Goal: Find specific page/section: Find specific page/section

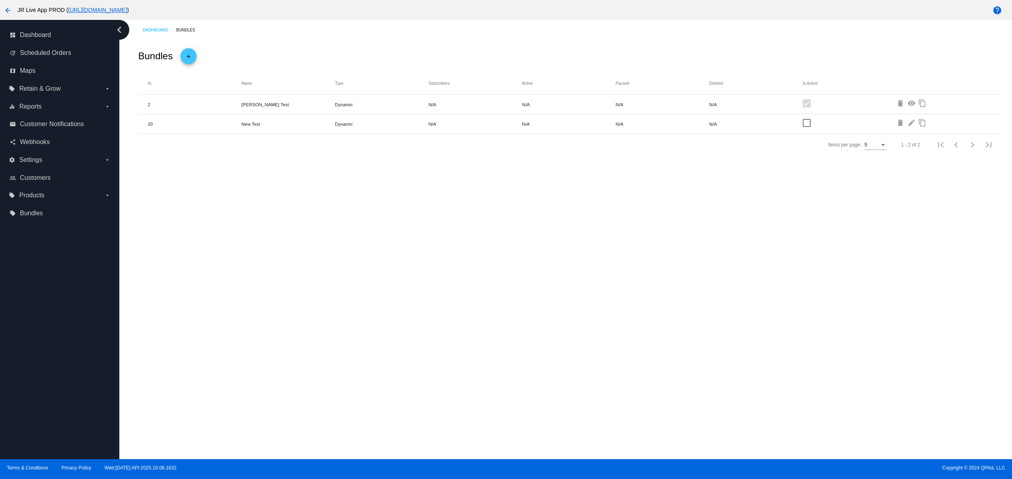
click at [371, 368] on div "Dashboard Bundles Bundles add Id Name Type Subscribers Active Paused Deleted Is…" at bounding box center [565, 239] width 893 height 439
click at [430, 368] on div "Dashboard Bundles Bundles add Id Name Type Subscribers Active Paused Deleted Is…" at bounding box center [565, 239] width 893 height 439
click at [491, 372] on div "Dashboard Bundles Bundles add Id Name Type Subscribers Active Paused Deleted Is…" at bounding box center [565, 239] width 893 height 439
click at [376, 372] on div "Dashboard Bundles Bundles add Id Name Type Subscribers Active Paused Deleted Is…" at bounding box center [565, 239] width 893 height 439
click at [326, 345] on div "Dashboard Bundles Bundles add Id Name Type Subscribers Active Paused Deleted Is…" at bounding box center [565, 239] width 893 height 439
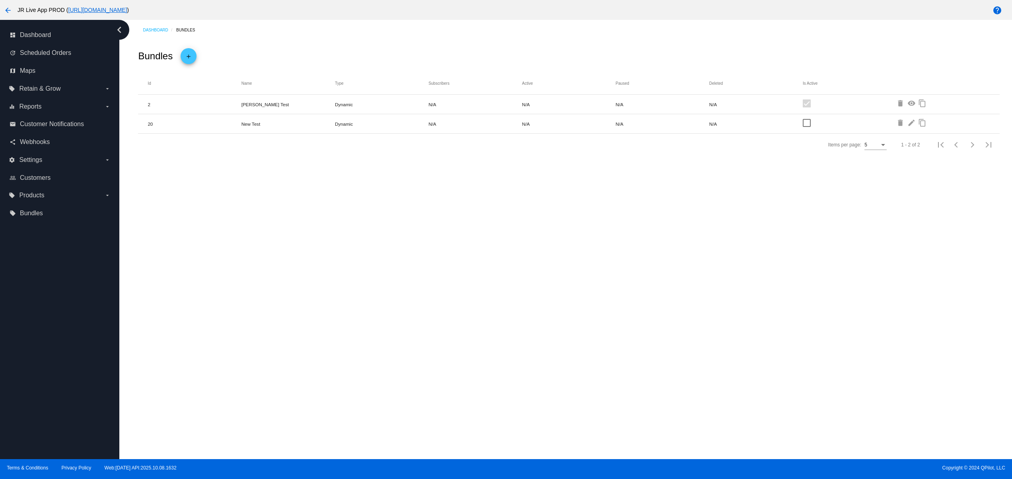
click at [503, 353] on div "Dashboard Bundles Bundles add Id Name Type Subscribers Active Paused Deleted Is…" at bounding box center [565, 239] width 893 height 439
click at [567, 334] on div "Dashboard Bundles Bundles add Id Name Type Subscribers Active Paused Deleted Is…" at bounding box center [565, 239] width 893 height 439
click at [552, 333] on div "Dashboard Bundles Bundles add Id Name Type Subscribers Active Paused Deleted Is…" at bounding box center [565, 239] width 893 height 439
click at [433, 349] on div "Dashboard Bundles Bundles add Id Name Type Subscribers Active Paused Deleted Is…" at bounding box center [565, 239] width 893 height 439
click at [399, 330] on div "Dashboard Bundles Bundles add Id Name Type Subscribers Active Paused Deleted Is…" at bounding box center [565, 239] width 893 height 439
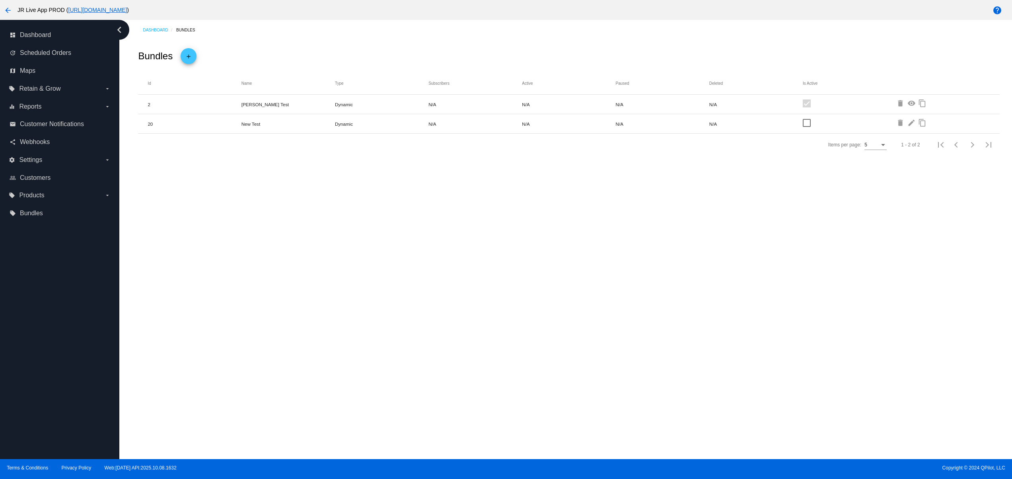
click at [439, 331] on div "Dashboard Bundles Bundles add Id Name Type Subscribers Active Paused Deleted Is…" at bounding box center [565, 239] width 893 height 439
click at [576, 325] on div "Dashboard Bundles Bundles add Id Name Type Subscribers Active Paused Deleted Is…" at bounding box center [565, 239] width 893 height 439
drag, startPoint x: 611, startPoint y: 315, endPoint x: 616, endPoint y: 315, distance: 4.8
click at [616, 315] on div "Dashboard Bundles Bundles add Id Name Type Subscribers Active Paused Deleted Is…" at bounding box center [565, 239] width 893 height 439
click at [469, 335] on div "Dashboard Bundles Bundles add Id Name Type Subscribers Active Paused Deleted Is…" at bounding box center [565, 239] width 893 height 439
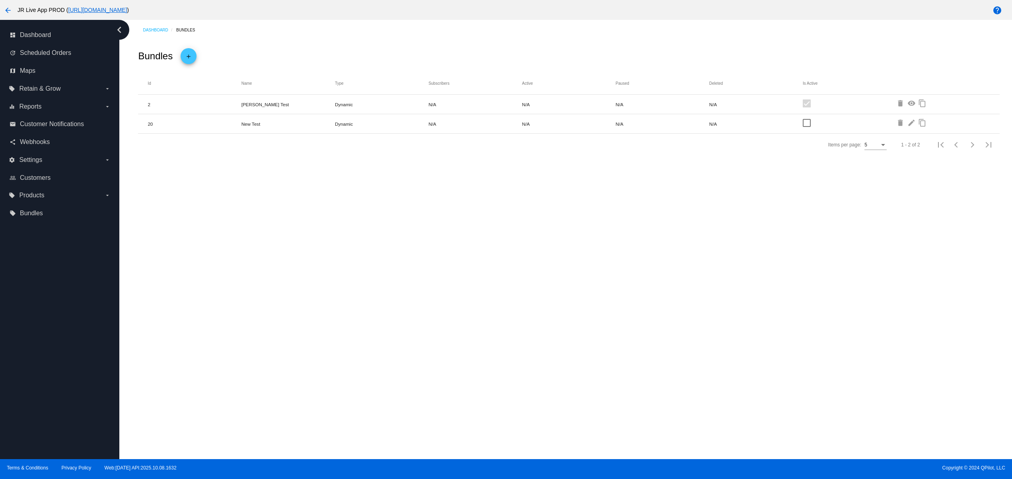
click at [392, 335] on div "Dashboard Bundles Bundles add Id Name Type Subscribers Active Paused Deleted Is…" at bounding box center [565, 239] width 893 height 439
click at [324, 322] on div "Dashboard Bundles Bundles add Id Name Type Subscribers Active Paused Deleted Is…" at bounding box center [565, 239] width 893 height 439
click at [404, 304] on div "Dashboard Bundles Bundles add Id Name Type Subscribers Active Paused Deleted Is…" at bounding box center [565, 239] width 893 height 439
click at [449, 304] on div "Dashboard Bundles Bundles add Id Name Type Subscribers Active Paused Deleted Is…" at bounding box center [565, 239] width 893 height 439
click at [499, 305] on div "Dashboard Bundles Bundles add Id Name Type Subscribers Active Paused Deleted Is…" at bounding box center [565, 239] width 893 height 439
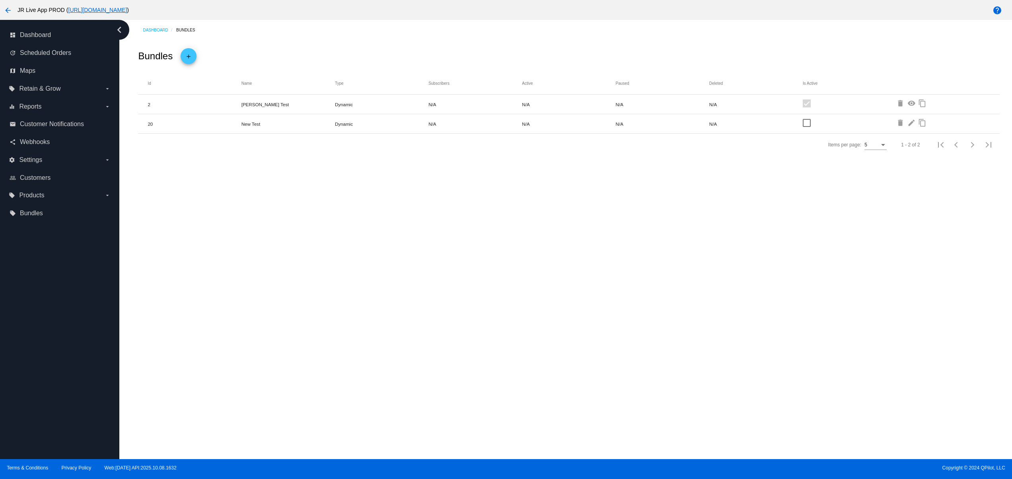
click at [525, 306] on div "Dashboard Bundles Bundles add Id Name Type Subscribers Active Paused Deleted Is…" at bounding box center [565, 239] width 893 height 439
click at [427, 323] on div "Dashboard Bundles Bundles add Id Name Type Subscribers Active Paused Deleted Is…" at bounding box center [565, 239] width 893 height 439
click at [481, 323] on div "Dashboard Bundles Bundles add Id Name Type Subscribers Active Paused Deleted Is…" at bounding box center [565, 239] width 893 height 439
click at [509, 317] on div "Dashboard Bundles Bundles add Id Name Type Subscribers Active Paused Deleted Is…" at bounding box center [565, 239] width 893 height 439
click at [521, 317] on div "Dashboard Bundles Bundles add Id Name Type Subscribers Active Paused Deleted Is…" at bounding box center [565, 239] width 893 height 439
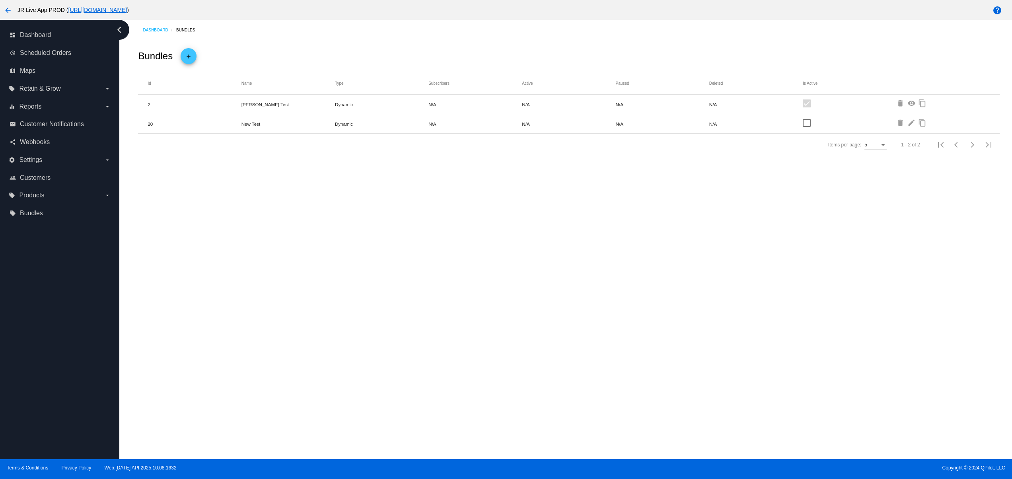
click at [341, 317] on div "Dashboard Bundles Bundles add Id Name Type Subscribers Active Paused Deleted Is…" at bounding box center [565, 239] width 893 height 439
click at [392, 317] on div "Dashboard Bundles Bundles add Id Name Type Subscribers Active Paused Deleted Is…" at bounding box center [565, 239] width 893 height 439
click at [425, 315] on div "Dashboard Bundles Bundles add Id Name Type Subscribers Active Paused Deleted Is…" at bounding box center [565, 239] width 893 height 439
click at [460, 315] on div "Dashboard Bundles Bundles add Id Name Type Subscribers Active Paused Deleted Is…" at bounding box center [565, 239] width 893 height 439
click at [483, 315] on div "Dashboard Bundles Bundles add Id Name Type Subscribers Active Paused Deleted Is…" at bounding box center [565, 239] width 893 height 439
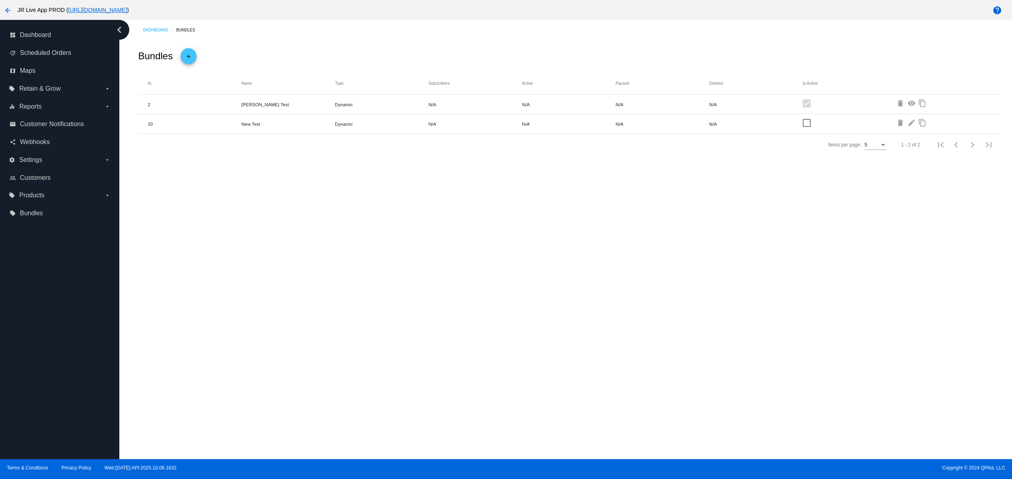
click at [539, 315] on div "Dashboard Bundles Bundles add Id Name Type Subscribers Active Paused Deleted Is…" at bounding box center [565, 239] width 893 height 439
click at [320, 364] on div "Dashboard Bundles Bundles add Id Name Type Subscribers Active Paused Deleted Is…" at bounding box center [565, 239] width 893 height 439
click at [396, 363] on div "Dashboard Bundles Bundles add Id Name Type Subscribers Active Paused Deleted Is…" at bounding box center [565, 239] width 893 height 439
drag, startPoint x: 431, startPoint y: 363, endPoint x: 436, endPoint y: 363, distance: 4.8
click at [436, 363] on div "Dashboard Bundles Bundles add Id Name Type Subscribers Active Paused Deleted Is…" at bounding box center [565, 239] width 893 height 439
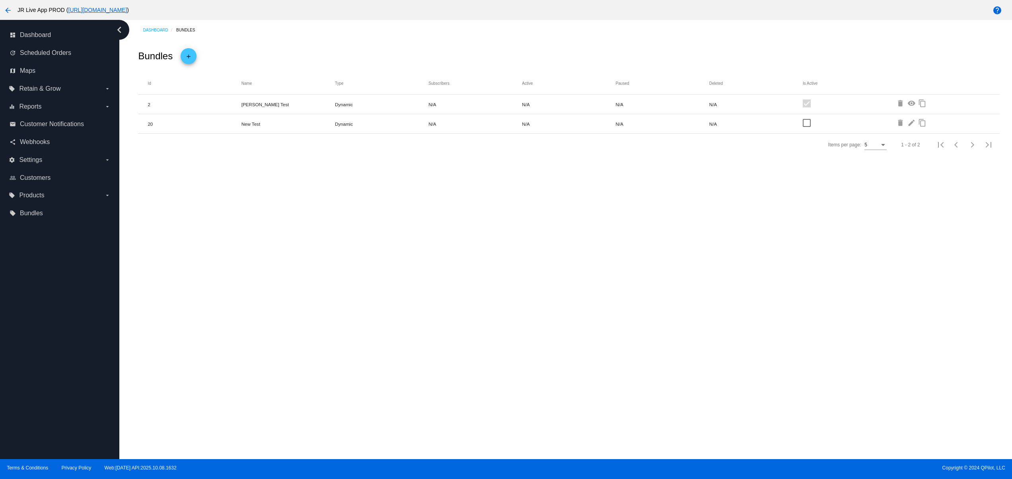
click at [475, 360] on div "Dashboard Bundles Bundles add Id Name Type Subscribers Active Paused Deleted Is…" at bounding box center [565, 239] width 893 height 439
click at [491, 358] on div "Dashboard Bundles Bundles add Id Name Type Subscribers Active Paused Deleted Is…" at bounding box center [565, 239] width 893 height 439
click at [481, 358] on div "Dashboard Bundles Bundles add Id Name Type Subscribers Active Paused Deleted Is…" at bounding box center [565, 239] width 893 height 439
drag, startPoint x: 441, startPoint y: 358, endPoint x: 430, endPoint y: 358, distance: 11.1
click at [438, 358] on div "Dashboard Bundles Bundles add Id Name Type Subscribers Active Paused Deleted Is…" at bounding box center [565, 239] width 893 height 439
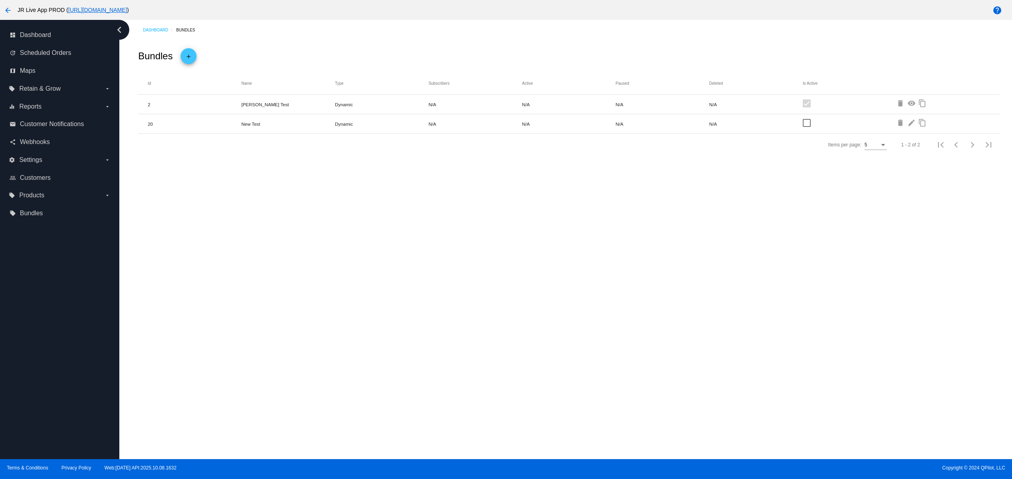
click at [358, 356] on div "Dashboard Bundles Bundles add Id Name Type Subscribers Active Paused Deleted Is…" at bounding box center [565, 239] width 893 height 439
click at [314, 355] on div "Dashboard Bundles Bundles add Id Name Type Subscribers Active Paused Deleted Is…" at bounding box center [565, 239] width 893 height 439
click at [355, 355] on div "Dashboard Bundles Bundles add Id Name Type Subscribers Active Paused Deleted Is…" at bounding box center [565, 239] width 893 height 439
click at [379, 355] on div "Dashboard Bundles Bundles add Id Name Type Subscribers Active Paused Deleted Is…" at bounding box center [565, 239] width 893 height 439
click at [471, 273] on div "Dashboard Bundles Bundles add Id Name Type Subscribers Active Paused Deleted Is…" at bounding box center [565, 239] width 893 height 439
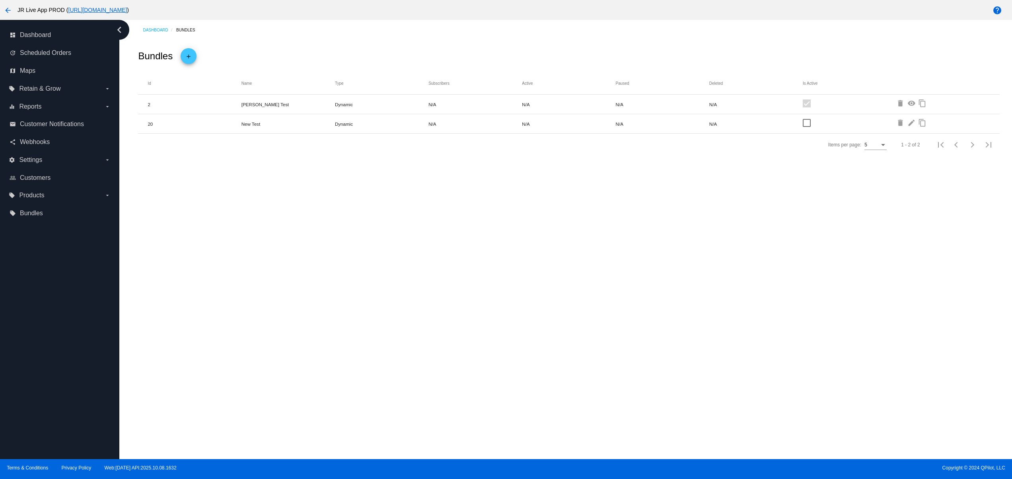
click at [368, 279] on div "Dashboard Bundles Bundles add Id Name Type Subscribers Active Paused Deleted Is…" at bounding box center [565, 239] width 893 height 439
click at [292, 285] on div "Dashboard Bundles Bundles add Id Name Type Subscribers Active Paused Deleted Is…" at bounding box center [565, 239] width 893 height 439
click at [355, 284] on div "Dashboard Bundles Bundles add Id Name Type Subscribers Active Paused Deleted Is…" at bounding box center [565, 239] width 893 height 439
drag, startPoint x: 416, startPoint y: 282, endPoint x: 439, endPoint y: 282, distance: 23.5
click at [417, 282] on div "Dashboard Bundles Bundles add Id Name Type Subscribers Active Paused Deleted Is…" at bounding box center [565, 239] width 893 height 439
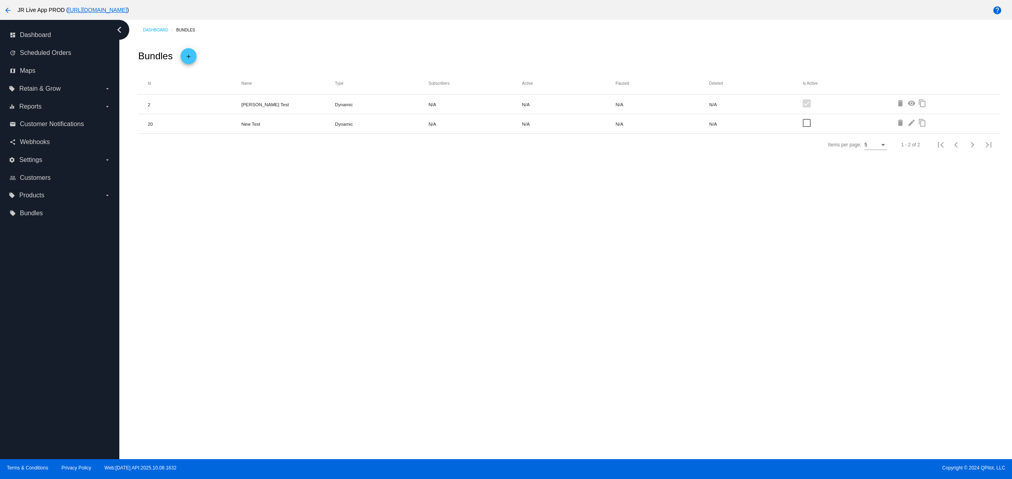
drag, startPoint x: 442, startPoint y: 282, endPoint x: 466, endPoint y: 282, distance: 23.9
click at [447, 282] on div "Dashboard Bundles Bundles add Id Name Type Subscribers Active Paused Deleted Is…" at bounding box center [565, 239] width 893 height 439
drag, startPoint x: 466, startPoint y: 282, endPoint x: 485, endPoint y: 282, distance: 19.1
click at [469, 282] on div "Dashboard Bundles Bundles add Id Name Type Subscribers Active Paused Deleted Is…" at bounding box center [565, 239] width 893 height 439
click at [486, 282] on div "Dashboard Bundles Bundles add Id Name Type Subscribers Active Paused Deleted Is…" at bounding box center [565, 239] width 893 height 439
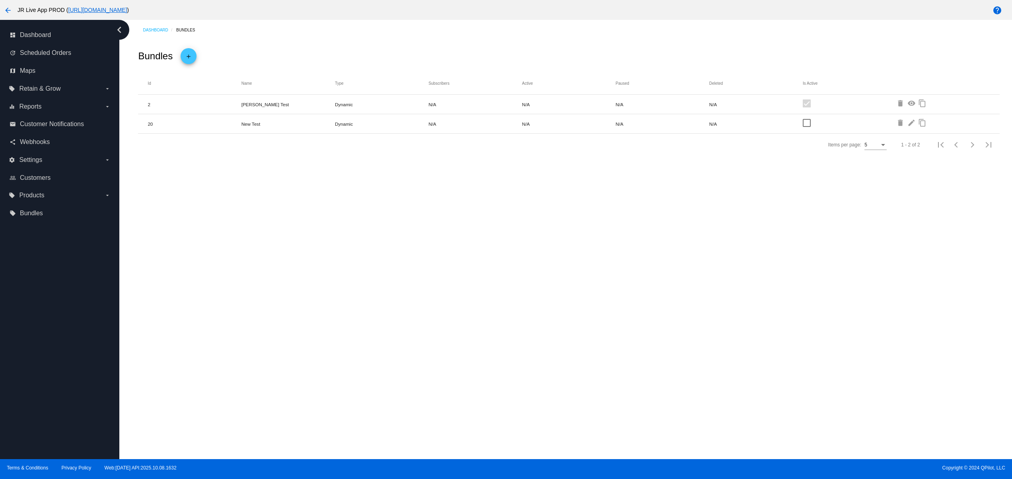
click at [275, 300] on div "Dashboard Bundles Bundles add Id Name Type Subscribers Active Paused Deleted Is…" at bounding box center [565, 239] width 893 height 439
drag, startPoint x: 354, startPoint y: 298, endPoint x: 387, endPoint y: 298, distance: 33.0
click at [356, 298] on div "Dashboard Bundles Bundles add Id Name Type Subscribers Active Paused Deleted Is…" at bounding box center [565, 239] width 893 height 439
click at [398, 296] on div "Dashboard Bundles Bundles add Id Name Type Subscribers Active Paused Deleted Is…" at bounding box center [565, 239] width 893 height 439
click at [413, 295] on div "Dashboard Bundles Bundles add Id Name Type Subscribers Active Paused Deleted Is…" at bounding box center [565, 239] width 893 height 439
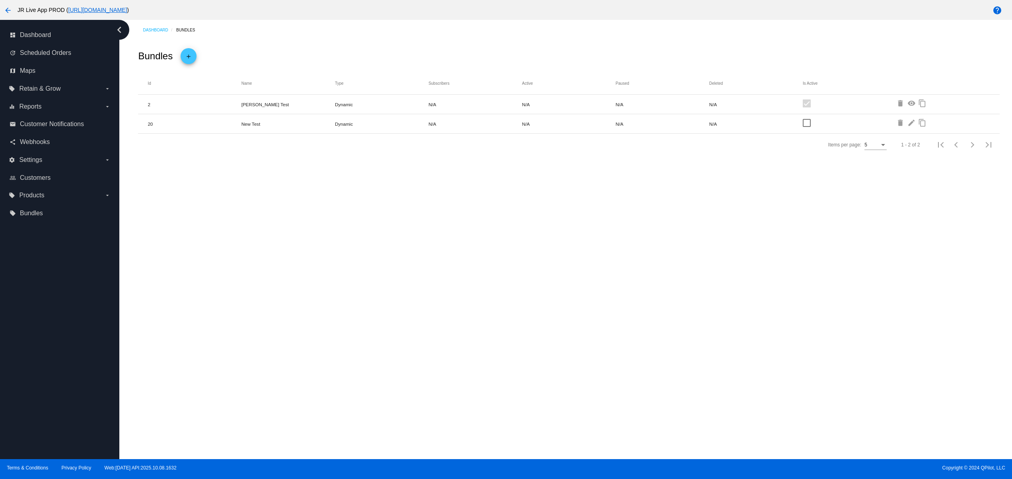
click at [422, 295] on div "Dashboard Bundles Bundles add Id Name Type Subscribers Active Paused Deleted Is…" at bounding box center [565, 239] width 893 height 439
click at [444, 295] on div "Dashboard Bundles Bundles add Id Name Type Subscribers Active Paused Deleted Is…" at bounding box center [565, 239] width 893 height 439
click at [228, 306] on div "Dashboard Bundles Bundles add Id Name Type Subscribers Active Paused Deleted Is…" at bounding box center [565, 239] width 893 height 439
click at [317, 306] on div "Dashboard Bundles Bundles add Id Name Type Subscribers Active Paused Deleted Is…" at bounding box center [565, 239] width 893 height 439
drag, startPoint x: 338, startPoint y: 306, endPoint x: 345, endPoint y: 306, distance: 7.6
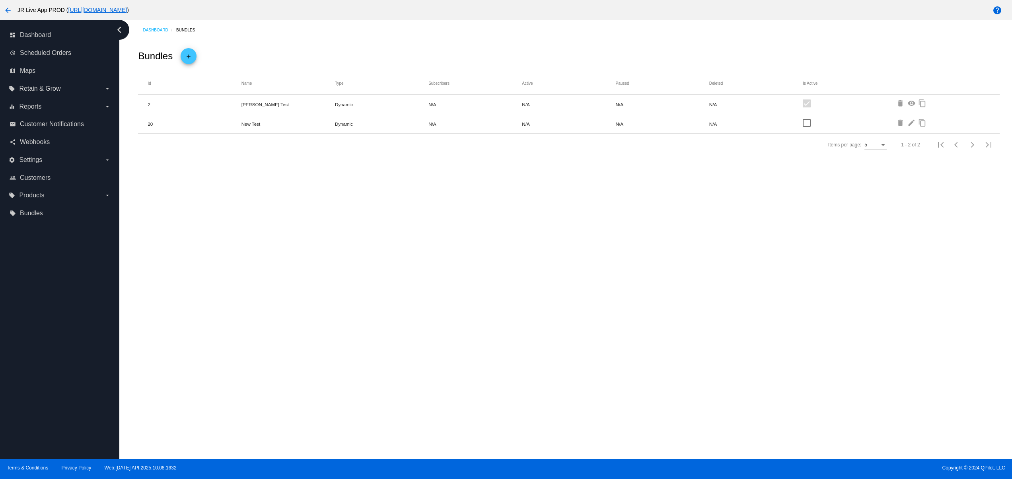
click at [341, 306] on div "Dashboard Bundles Bundles add Id Name Type Subscribers Active Paused Deleted Is…" at bounding box center [565, 239] width 893 height 439
click at [352, 306] on div "Dashboard Bundles Bundles add Id Name Type Subscribers Active Paused Deleted Is…" at bounding box center [565, 239] width 893 height 439
click at [360, 333] on div "Dashboard Bundles Bundles add Id Name Type Subscribers Active Paused Deleted Is…" at bounding box center [565, 239] width 893 height 439
click at [420, 311] on div "Dashboard Bundles Bundles add Id Name Type Subscribers Active Paused Deleted Is…" at bounding box center [565, 239] width 893 height 439
click at [564, 293] on div "Dashboard Bundles Bundles add Id Name Type Subscribers Active Paused Deleted Is…" at bounding box center [565, 239] width 893 height 439
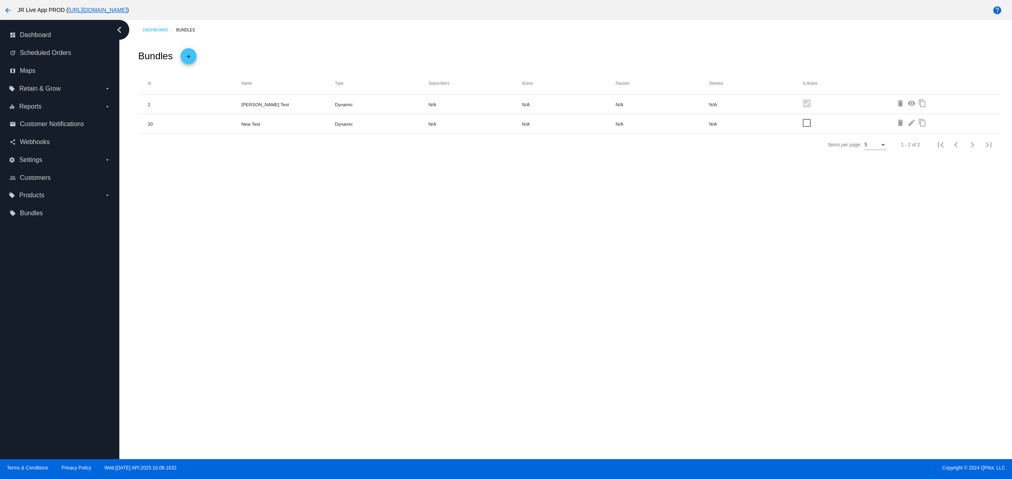
click at [573, 293] on div "Dashboard Bundles Bundles add Id Name Type Subscribers Active Paused Deleted Is…" at bounding box center [565, 239] width 893 height 439
click at [428, 258] on div "Dashboard Bundles Bundles add Id Name Type Subscribers Active Paused Deleted Is…" at bounding box center [565, 239] width 893 height 439
click at [565, 256] on div "Dashboard Bundles Bundles add Id Name Type Subscribers Active Paused Deleted Is…" at bounding box center [565, 239] width 893 height 439
click at [643, 256] on div "Dashboard Bundles Bundles add Id Name Type Subscribers Active Paused Deleted Is…" at bounding box center [565, 239] width 893 height 439
drag, startPoint x: 307, startPoint y: 295, endPoint x: 352, endPoint y: 300, distance: 44.8
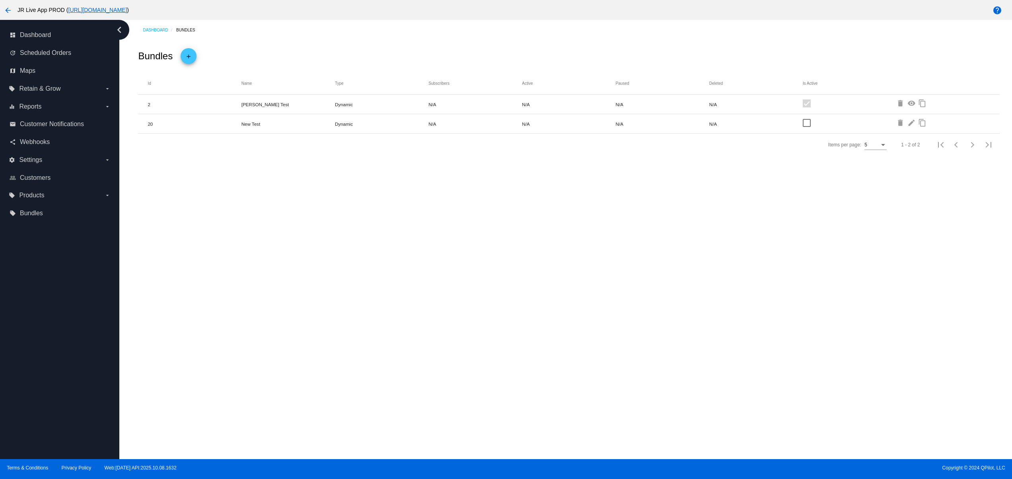
click at [306, 295] on div "Dashboard Bundles Bundles add Id Name Type Subscribers Active Paused Deleted Is…" at bounding box center [565, 239] width 893 height 439
click at [358, 303] on div "Dashboard Bundles Bundles add Id Name Type Subscribers Active Paused Deleted Is…" at bounding box center [565, 239] width 893 height 439
click at [381, 309] on div "Dashboard Bundles Bundles add Id Name Type Subscribers Active Paused Deleted Is…" at bounding box center [565, 239] width 893 height 439
click at [933, 222] on div "Dashboard Bundles Bundles add Id Name Type Subscribers Active Paused Deleted Is…" at bounding box center [565, 239] width 893 height 439
click at [597, 234] on div "Dashboard Bundles Bundles add Id Name Type Subscribers Active Paused Deleted Is…" at bounding box center [565, 239] width 893 height 439
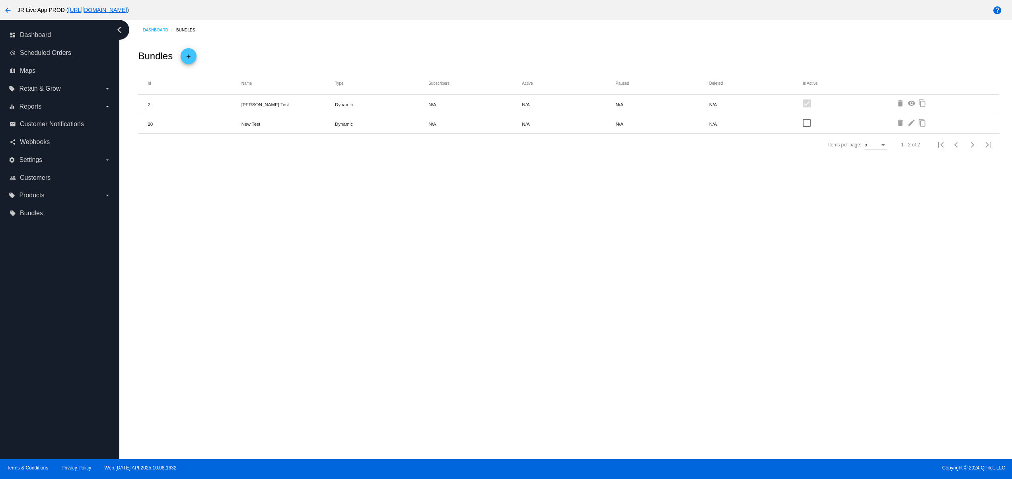
click at [424, 319] on div "Dashboard Bundles Bundles add Id Name Type Subscribers Active Paused Deleted Is…" at bounding box center [565, 239] width 893 height 439
click at [541, 319] on div "Dashboard Bundles Bundles add Id Name Type Subscribers Active Paused Deleted Is…" at bounding box center [565, 239] width 893 height 439
click at [608, 322] on div "Dashboard Bundles Bundles add Id Name Type Subscribers Active Paused Deleted Is…" at bounding box center [565, 239] width 893 height 439
click at [707, 303] on div "Dashboard Bundles Bundles add Id Name Type Subscribers Active Paused Deleted Is…" at bounding box center [565, 239] width 893 height 439
click at [745, 279] on div "Dashboard Bundles Bundles add Id Name Type Subscribers Active Paused Deleted Is…" at bounding box center [565, 239] width 893 height 439
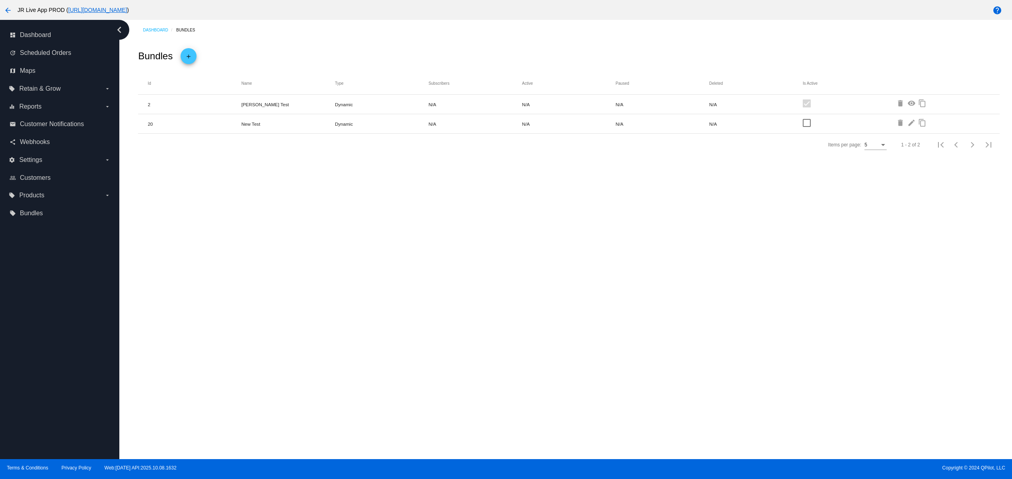
click at [458, 279] on div "Dashboard Bundles Bundles add Id Name Type Subscribers Active Paused Deleted Is…" at bounding box center [565, 239] width 893 height 439
click at [349, 285] on div "Dashboard Bundles Bundles add Id Name Type Subscribers Active Paused Deleted Is…" at bounding box center [565, 239] width 893 height 439
click at [441, 279] on div "Dashboard Bundles Bundles add Id Name Type Subscribers Active Paused Deleted Is…" at bounding box center [565, 239] width 893 height 439
drag, startPoint x: 489, startPoint y: 275, endPoint x: 495, endPoint y: 275, distance: 6.4
click at [489, 275] on div "Dashboard Bundles Bundles add Id Name Type Subscribers Active Paused Deleted Is…" at bounding box center [565, 239] width 893 height 439
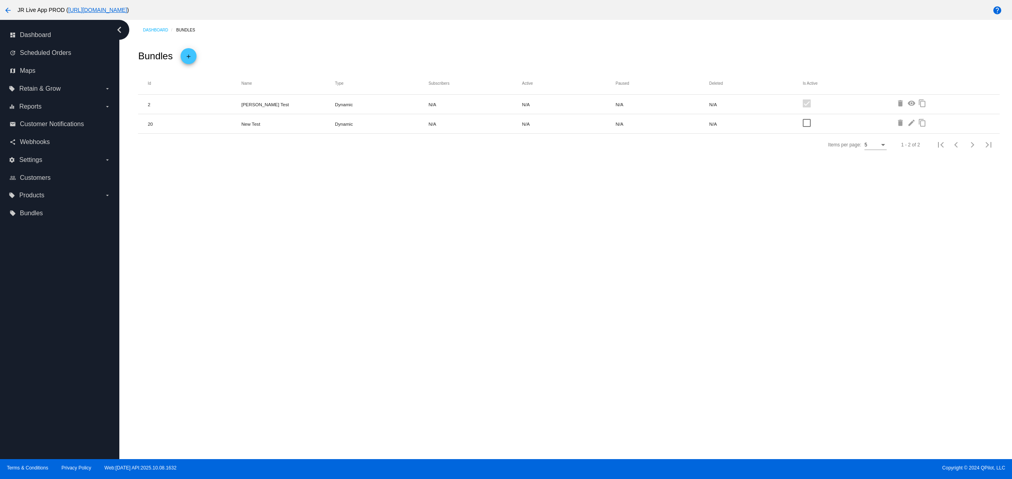
drag, startPoint x: 520, startPoint y: 273, endPoint x: 556, endPoint y: 273, distance: 35.4
click at [524, 273] on div "Dashboard Bundles Bundles add Id Name Type Subscribers Active Paused Deleted Is…" at bounding box center [565, 239] width 893 height 439
drag, startPoint x: 588, startPoint y: 273, endPoint x: 590, endPoint y: 279, distance: 6.9
click at [589, 273] on div "Dashboard Bundles Bundles add Id Name Type Subscribers Active Paused Deleted Is…" at bounding box center [565, 239] width 893 height 439
click at [530, 368] on div "Dashboard Bundles Bundles add Id Name Type Subscribers Active Paused Deleted Is…" at bounding box center [565, 239] width 893 height 439
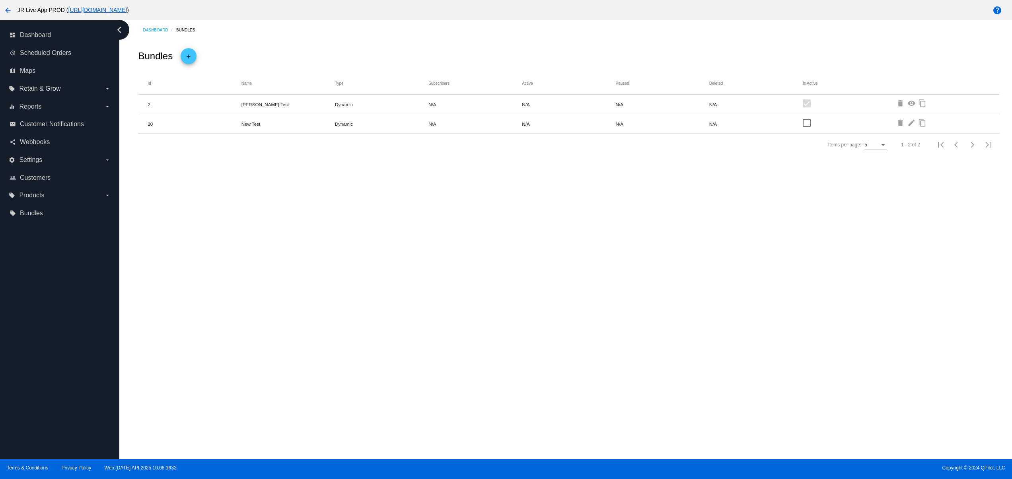
click at [433, 331] on div "Dashboard Bundles Bundles add Id Name Type Subscribers Active Paused Deleted Is…" at bounding box center [565, 239] width 893 height 439
click at [446, 296] on div "Dashboard Bundles Bundles add Id Name Type Subscribers Active Paused Deleted Is…" at bounding box center [565, 239] width 893 height 439
click at [481, 272] on div "Dashboard Bundles Bundles add Id Name Type Subscribers Active Paused Deleted Is…" at bounding box center [565, 239] width 893 height 439
click at [613, 259] on div "Dashboard Bundles Bundles add Id Name Type Subscribers Active Paused Deleted Is…" at bounding box center [565, 239] width 893 height 439
click at [392, 325] on div "Dashboard Bundles Bundles add Id Name Type Subscribers Active Paused Deleted Is…" at bounding box center [565, 239] width 893 height 439
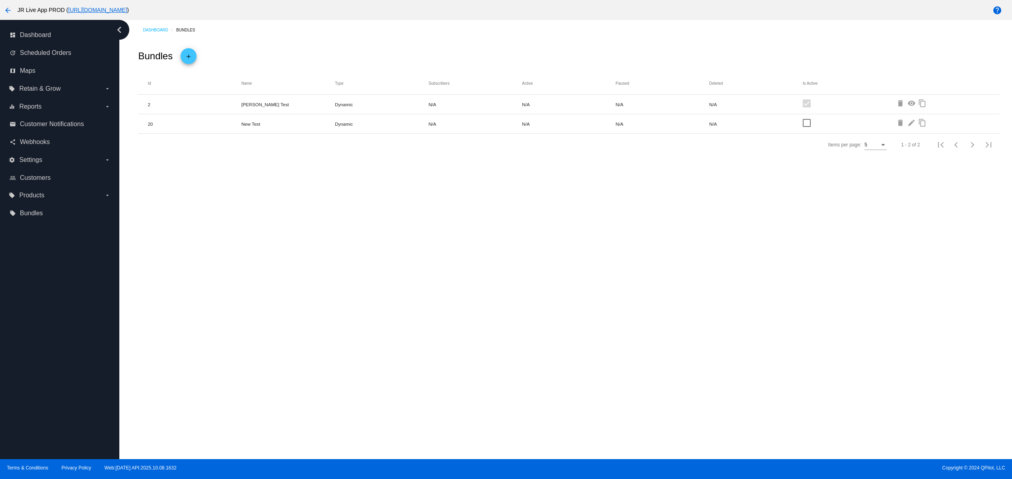
click at [476, 317] on div "Dashboard Bundles Bundles add Id Name Type Subscribers Active Paused Deleted Is…" at bounding box center [565, 239] width 893 height 439
click at [509, 303] on div "Dashboard Bundles Bundles add Id Name Type Subscribers Active Paused Deleted Is…" at bounding box center [565, 239] width 893 height 439
click at [578, 286] on div "Dashboard Bundles Bundles add Id Name Type Subscribers Active Paused Deleted Is…" at bounding box center [565, 239] width 893 height 439
click at [356, 314] on div "Dashboard Bundles Bundles add Id Name Type Subscribers Active Paused Deleted Is…" at bounding box center [565, 239] width 893 height 439
drag, startPoint x: 439, startPoint y: 303, endPoint x: 469, endPoint y: 296, distance: 31.0
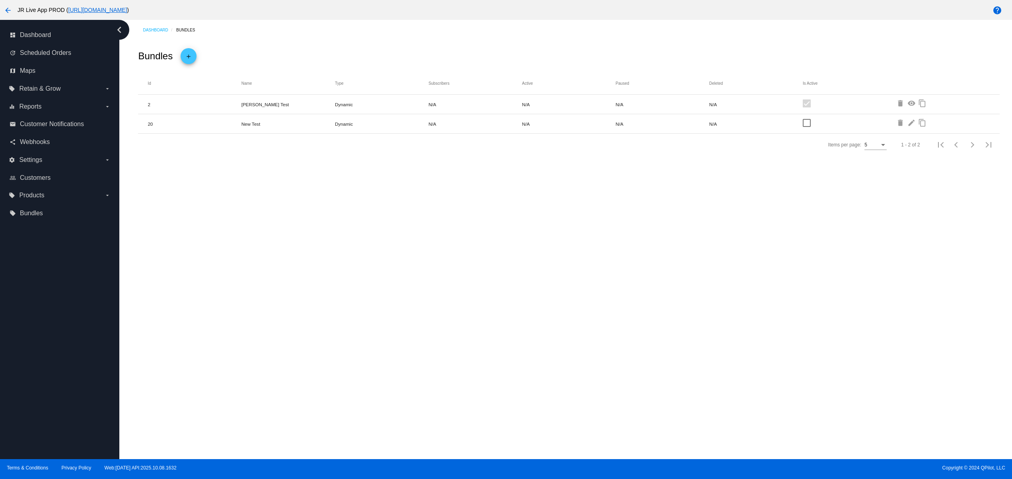
click at [441, 303] on div "Dashboard Bundles Bundles add Id Name Type Subscribers Active Paused Deleted Is…" at bounding box center [565, 239] width 893 height 439
drag, startPoint x: 469, startPoint y: 296, endPoint x: 508, endPoint y: 295, distance: 38.2
click at [471, 296] on div "Dashboard Bundles Bundles add Id Name Type Subscribers Active Paused Deleted Is…" at bounding box center [565, 239] width 893 height 439
click at [508, 295] on div "Dashboard Bundles Bundles add Id Name Type Subscribers Active Paused Deleted Is…" at bounding box center [565, 239] width 893 height 439
click at [527, 295] on div "Dashboard Bundles Bundles add Id Name Type Subscribers Active Paused Deleted Is…" at bounding box center [565, 239] width 893 height 439
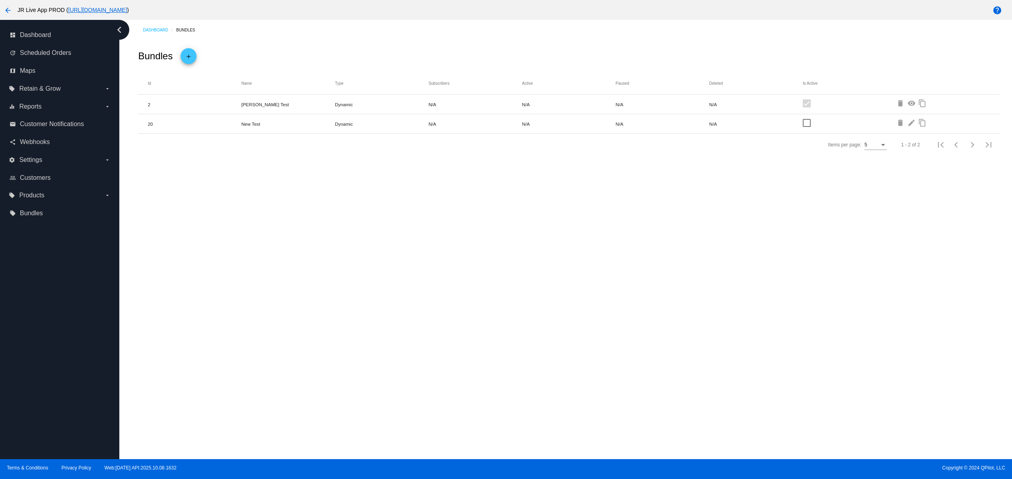
click at [549, 295] on div "Dashboard Bundles Bundles add Id Name Type Subscribers Active Paused Deleted Is…" at bounding box center [565, 239] width 893 height 439
click at [567, 295] on div "Dashboard Bundles Bundles add Id Name Type Subscribers Active Paused Deleted Is…" at bounding box center [565, 239] width 893 height 439
click at [586, 295] on div "Dashboard Bundles Bundles add Id Name Type Subscribers Active Paused Deleted Is…" at bounding box center [565, 239] width 893 height 439
click at [629, 210] on div "Dashboard Bundles Bundles add Id Name Type Subscribers Active Paused Deleted Is…" at bounding box center [565, 239] width 893 height 439
click at [526, 284] on div "Dashboard Bundles Bundles add Id Name Type Subscribers Active Paused Deleted Is…" at bounding box center [565, 239] width 893 height 439
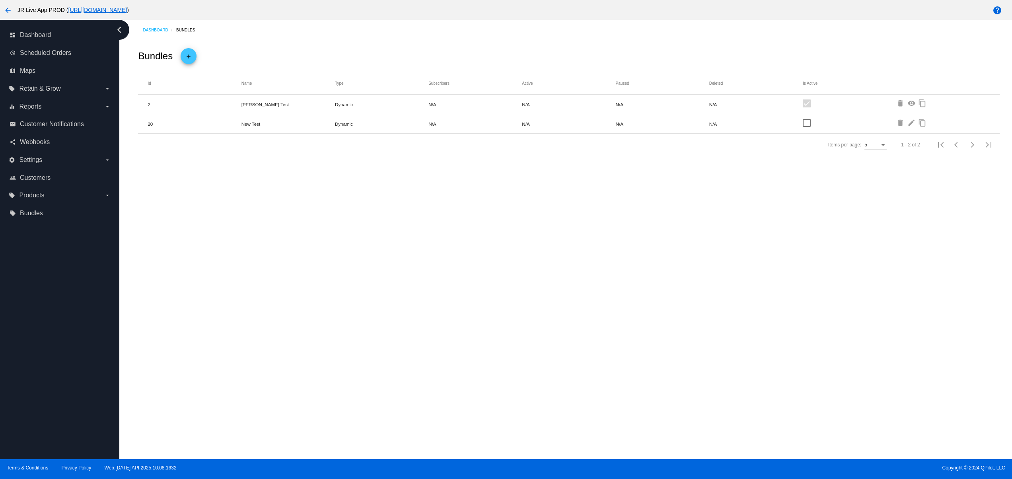
click at [450, 305] on div "Dashboard Bundles Bundles add Id Name Type Subscribers Active Paused Deleted Is…" at bounding box center [565, 239] width 893 height 439
click at [403, 304] on div "Dashboard Bundles Bundles add Id Name Type Subscribers Active Paused Deleted Is…" at bounding box center [565, 239] width 893 height 439
drag, startPoint x: 350, startPoint y: 304, endPoint x: 385, endPoint y: 303, distance: 35.0
click at [349, 304] on div "Dashboard Bundles Bundles add Id Name Type Subscribers Active Paused Deleted Is…" at bounding box center [565, 239] width 893 height 439
click at [433, 304] on div "Dashboard Bundles Bundles add Id Name Type Subscribers Active Paused Deleted Is…" at bounding box center [565, 239] width 893 height 439
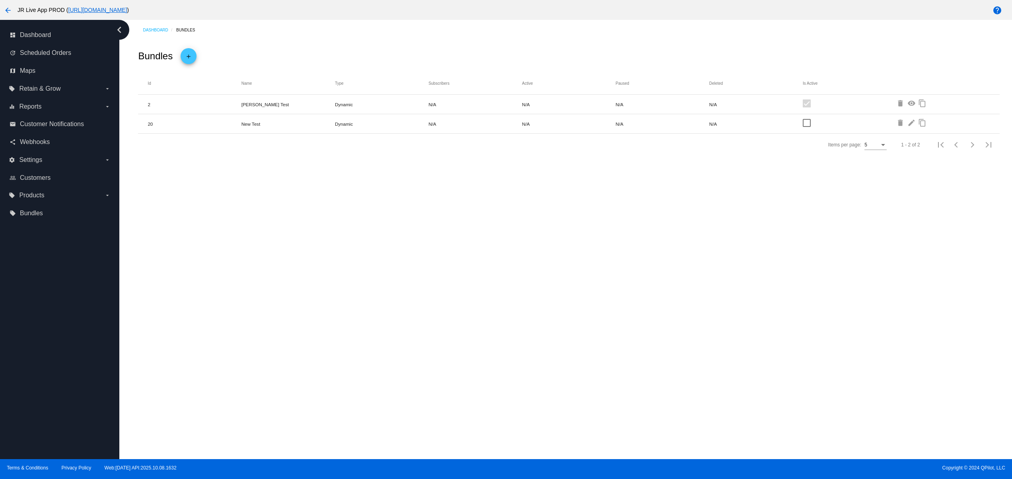
click at [457, 301] on div "Dashboard Bundles Bundles add Id Name Type Subscribers Active Paused Deleted Is…" at bounding box center [565, 239] width 893 height 439
drag, startPoint x: 497, startPoint y: 296, endPoint x: 520, endPoint y: 296, distance: 23.5
click at [498, 296] on div "Dashboard Bundles Bundles add Id Name Type Subscribers Active Paused Deleted Is…" at bounding box center [565, 239] width 893 height 439
click at [534, 295] on div "Dashboard Bundles Bundles add Id Name Type Subscribers Active Paused Deleted Is…" at bounding box center [565, 239] width 893 height 439
click at [361, 300] on div "Dashboard Bundles Bundles add Id Name Type Subscribers Active Paused Deleted Is…" at bounding box center [565, 239] width 893 height 439
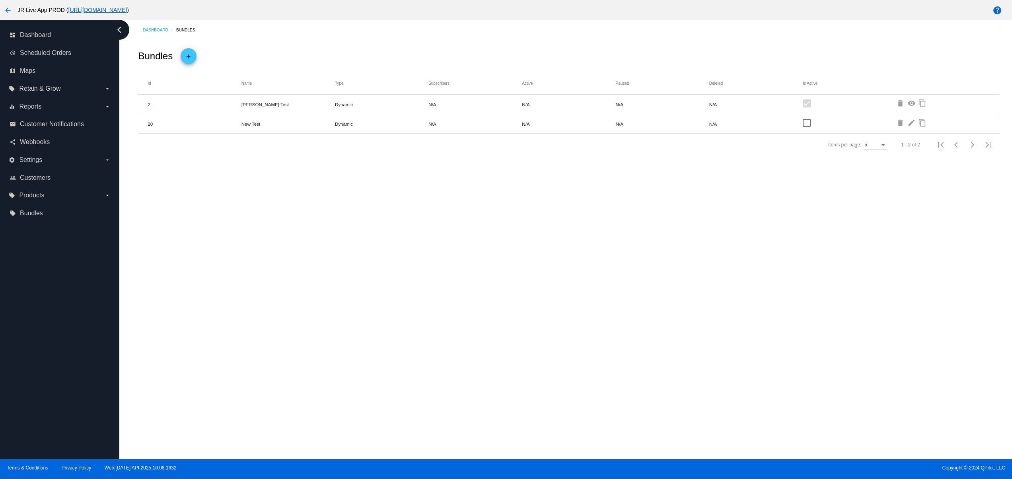
click at [419, 288] on div "Dashboard Bundles Bundles add Id Name Type Subscribers Active Paused Deleted Is…" at bounding box center [565, 239] width 893 height 439
click at [422, 288] on div "Dashboard Bundles Bundles add Id Name Type Subscribers Active Paused Deleted Is…" at bounding box center [565, 239] width 893 height 439
click at [384, 290] on div "Dashboard Bundles Bundles add Id Name Type Subscribers Active Paused Deleted Is…" at bounding box center [565, 239] width 893 height 439
click at [354, 296] on div "Dashboard Bundles Bundles add Id Name Type Subscribers Active Paused Deleted Is…" at bounding box center [565, 239] width 893 height 439
click at [438, 298] on div "Dashboard Bundles Bundles add Id Name Type Subscribers Active Paused Deleted Is…" at bounding box center [565, 239] width 893 height 439
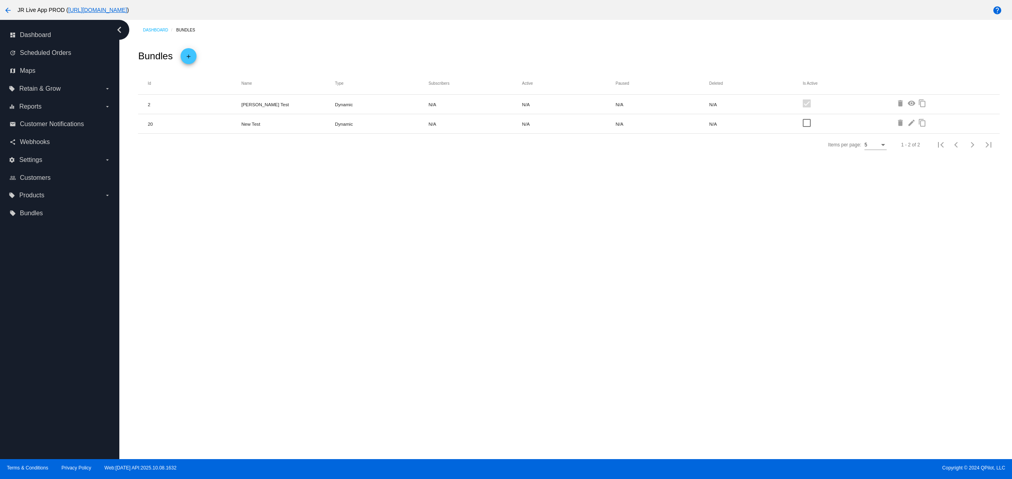
drag, startPoint x: 455, startPoint y: 298, endPoint x: 462, endPoint y: 298, distance: 6.4
click at [459, 298] on div "Dashboard Bundles Bundles add Id Name Type Subscribers Active Paused Deleted Is…" at bounding box center [565, 239] width 893 height 439
click at [490, 298] on div "Dashboard Bundles Bundles add Id Name Type Subscribers Active Paused Deleted Is…" at bounding box center [565, 239] width 893 height 439
drag, startPoint x: 527, startPoint y: 284, endPoint x: 536, endPoint y: 284, distance: 9.5
click at [529, 284] on div "Dashboard Bundles Bundles add Id Name Type Subscribers Active Paused Deleted Is…" at bounding box center [565, 239] width 893 height 439
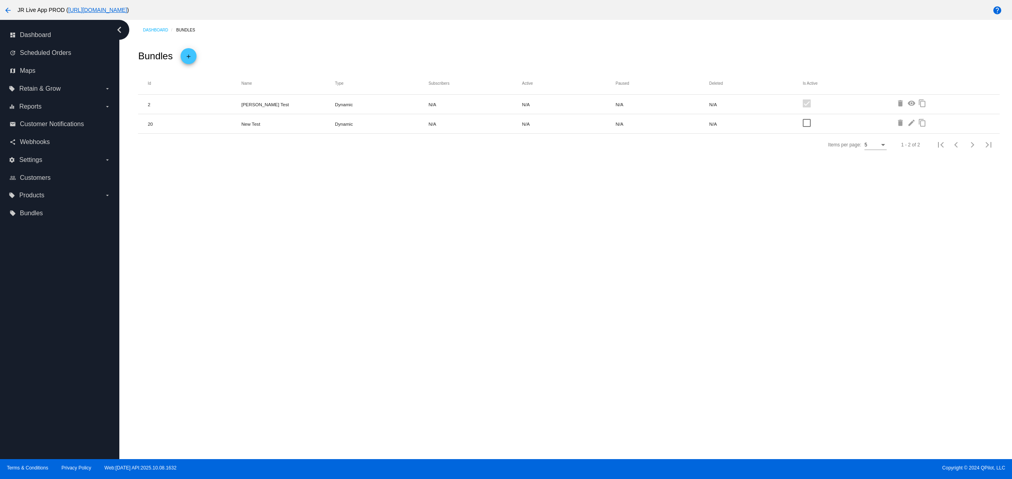
drag, startPoint x: 569, startPoint y: 276, endPoint x: 546, endPoint y: 276, distance: 22.7
click at [570, 276] on div "Dashboard Bundles Bundles add Id Name Type Subscribers Active Paused Deleted Is…" at bounding box center [565, 239] width 893 height 439
click at [388, 276] on div "Dashboard Bundles Bundles add Id Name Type Subscribers Active Paused Deleted Is…" at bounding box center [565, 239] width 893 height 439
drag, startPoint x: 438, startPoint y: 273, endPoint x: 452, endPoint y: 273, distance: 13.9
click at [440, 273] on div "Dashboard Bundles Bundles add Id Name Type Subscribers Active Paused Deleted Is…" at bounding box center [565, 239] width 893 height 439
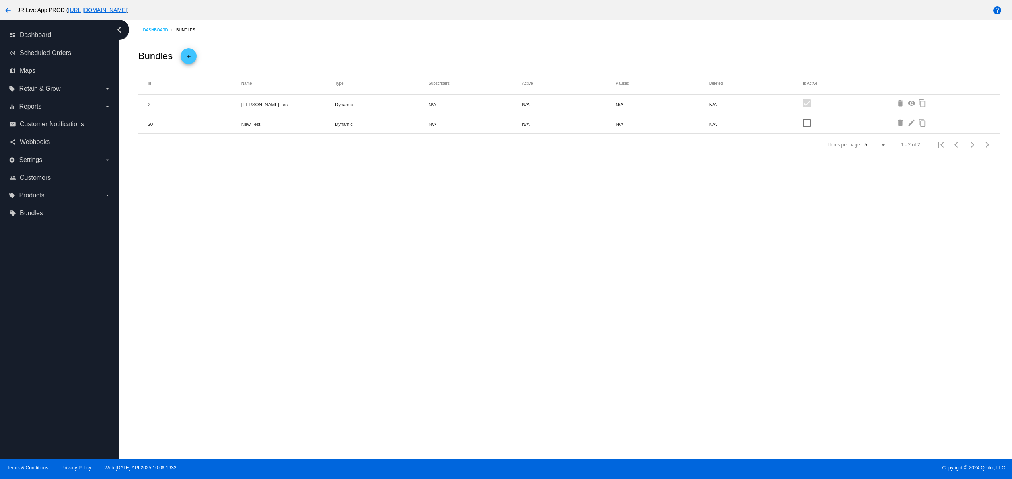
drag, startPoint x: 458, startPoint y: 273, endPoint x: 481, endPoint y: 276, distance: 22.5
click at [464, 276] on div "Dashboard Bundles Bundles add Id Name Type Subscribers Active Paused Deleted Is…" at bounding box center [565, 239] width 893 height 439
click at [490, 278] on div "Dashboard Bundles Bundles add Id Name Type Subscribers Active Paused Deleted Is…" at bounding box center [565, 239] width 893 height 439
click at [501, 278] on div "Dashboard Bundles Bundles add Id Name Type Subscribers Active Paused Deleted Is…" at bounding box center [565, 239] width 893 height 439
click at [399, 302] on div "Dashboard Bundles Bundles add Id Name Type Subscribers Active Paused Deleted Is…" at bounding box center [565, 239] width 893 height 439
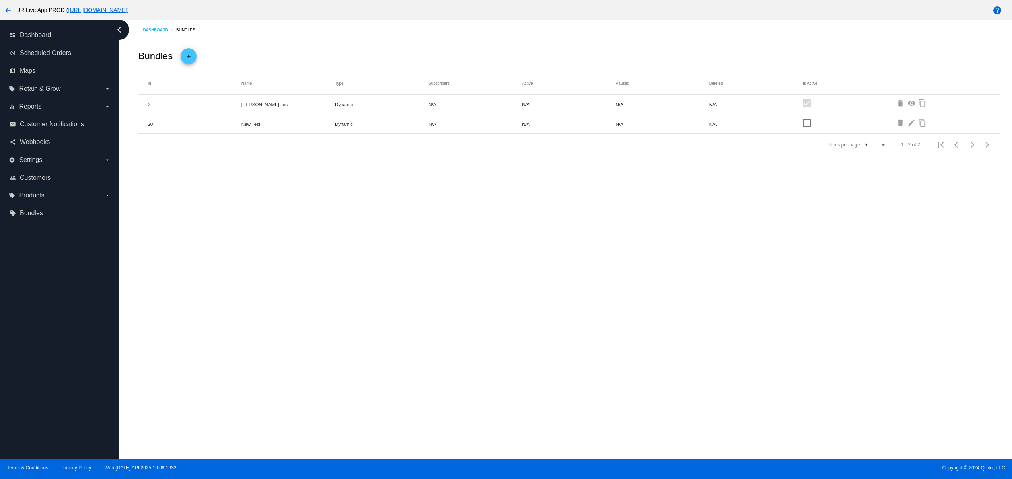
click at [476, 295] on div "Dashboard Bundles Bundles add Id Name Type Subscribers Active Paused Deleted Is…" at bounding box center [565, 239] width 893 height 439
click at [492, 290] on div "Dashboard Bundles Bundles add Id Name Type Subscribers Active Paused Deleted Is…" at bounding box center [565, 239] width 893 height 439
click at [528, 284] on div "Dashboard Bundles Bundles add Id Name Type Subscribers Active Paused Deleted Is…" at bounding box center [565, 239] width 893 height 439
click at [565, 280] on div "Dashboard Bundles Bundles add Id Name Type Subscribers Active Paused Deleted Is…" at bounding box center [565, 239] width 893 height 439
drag, startPoint x: 392, startPoint y: 296, endPoint x: 489, endPoint y: 294, distance: 96.7
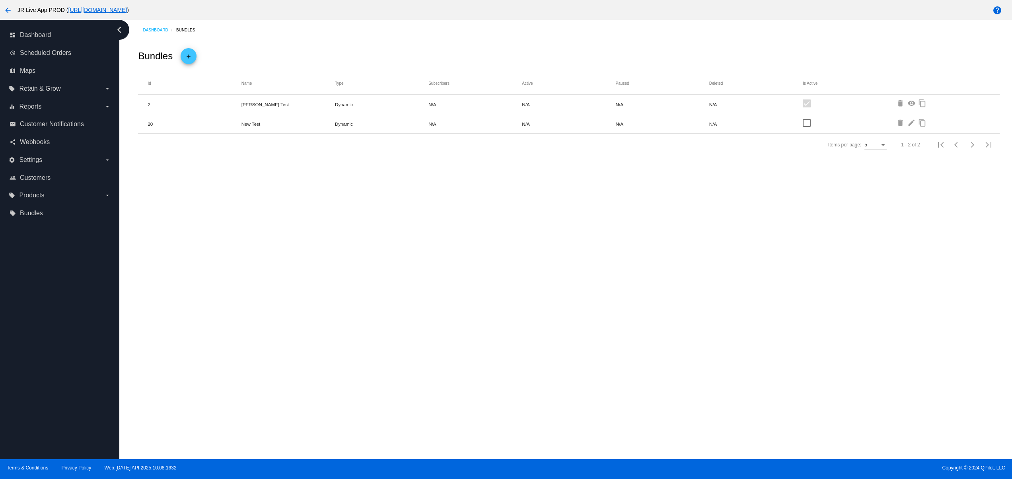
click at [391, 297] on div "Dashboard Bundles Bundles add Id Name Type Subscribers Active Paused Deleted Is…" at bounding box center [565, 239] width 893 height 439
click at [490, 294] on div "Dashboard Bundles Bundles add Id Name Type Subscribers Active Paused Deleted Is…" at bounding box center [565, 239] width 893 height 439
click at [437, 314] on div "Dashboard Bundles Bundles add Id Name Type Subscribers Active Paused Deleted Is…" at bounding box center [565, 239] width 893 height 439
click at [300, 295] on div "Dashboard Bundles Bundles add Id Name Type Subscribers Active Paused Deleted Is…" at bounding box center [565, 239] width 893 height 439
click at [448, 269] on div "Dashboard Bundles Bundles add Id Name Type Subscribers Active Paused Deleted Is…" at bounding box center [565, 239] width 893 height 439
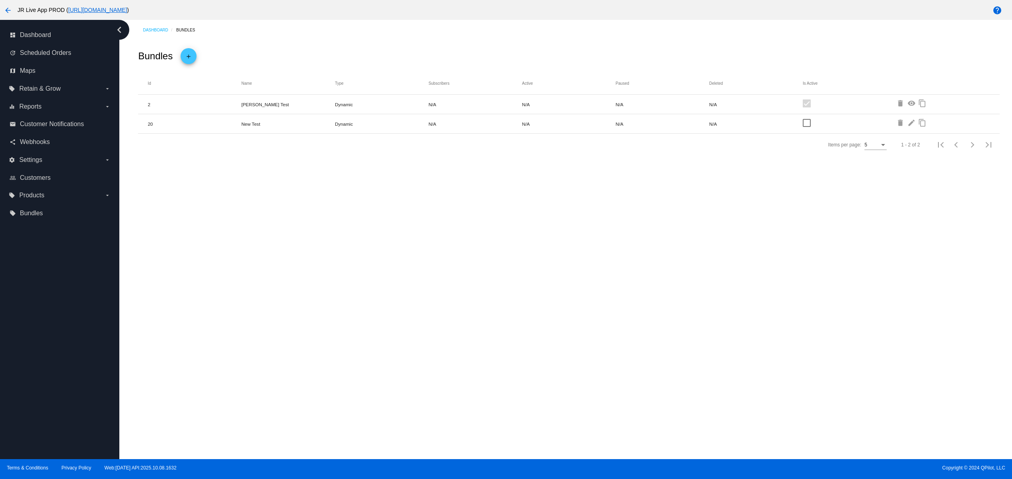
drag, startPoint x: 508, startPoint y: 269, endPoint x: 521, endPoint y: 269, distance: 13.1
click at [511, 269] on div "Dashboard Bundles Bundles add Id Name Type Subscribers Active Paused Deleted Is…" at bounding box center [565, 239] width 893 height 439
click at [538, 268] on div "Dashboard Bundles Bundles add Id Name Type Subscribers Active Paused Deleted Is…" at bounding box center [565, 239] width 893 height 439
click at [565, 266] on div "Dashboard Bundles Bundles add Id Name Type Subscribers Active Paused Deleted Is…" at bounding box center [565, 239] width 893 height 439
click at [327, 269] on div "Dashboard Bundles Bundles add Id Name Type Subscribers Active Paused Deleted Is…" at bounding box center [565, 239] width 893 height 439
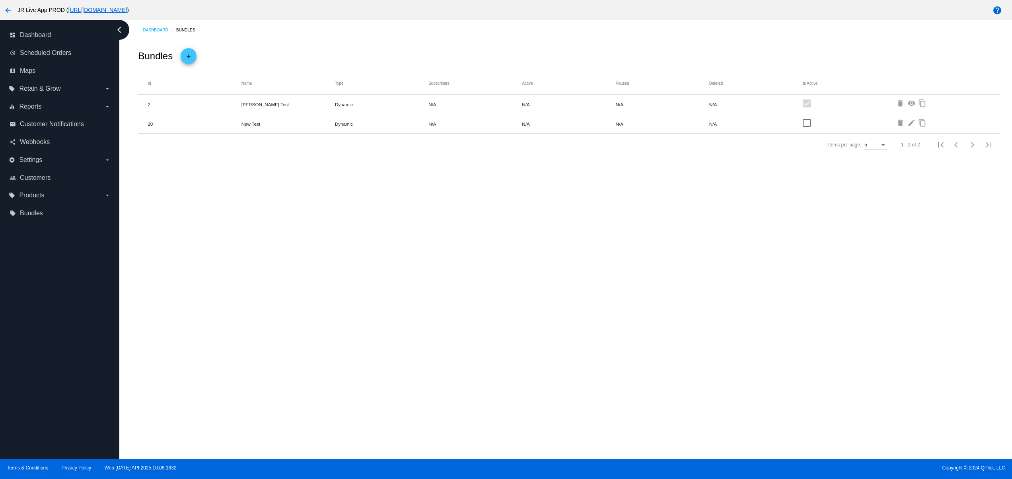
click at [417, 260] on div "Dashboard Bundles Bundles add Id Name Type Subscribers Active Paused Deleted Is…" at bounding box center [565, 239] width 893 height 439
click at [451, 263] on div "Dashboard Bundles Bundles add Id Name Type Subscribers Active Paused Deleted Is…" at bounding box center [565, 239] width 893 height 439
drag, startPoint x: 495, startPoint y: 268, endPoint x: 516, endPoint y: 268, distance: 20.7
click at [495, 268] on div "Dashboard Bundles Bundles add Id Name Type Subscribers Active Paused Deleted Is…" at bounding box center [565, 239] width 893 height 439
click at [519, 270] on div "Dashboard Bundles Bundles add Id Name Type Subscribers Active Paused Deleted Is…" at bounding box center [565, 239] width 893 height 439
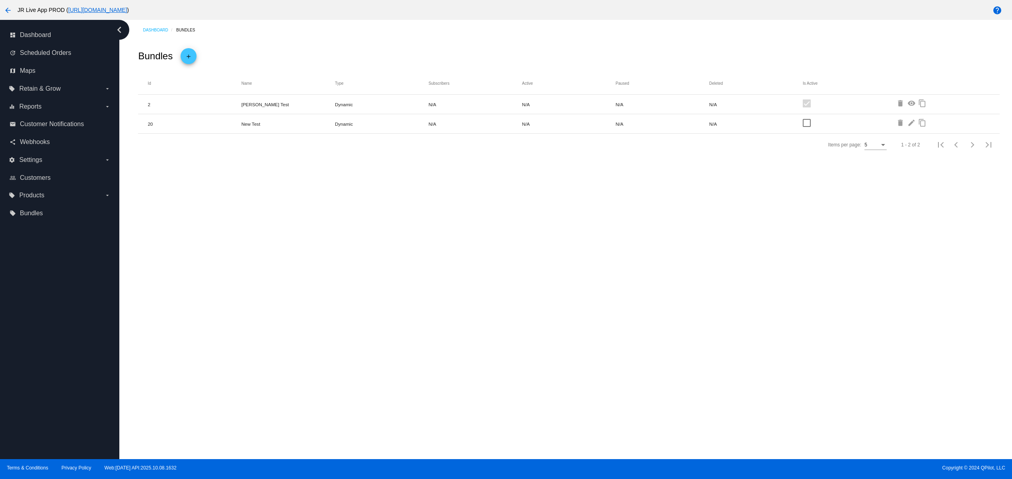
click at [528, 270] on div "Dashboard Bundles Bundles add Id Name Type Subscribers Active Paused Deleted Is…" at bounding box center [565, 239] width 893 height 439
click at [310, 282] on div "Dashboard Bundles Bundles add Id Name Type Subscribers Active Paused Deleted Is…" at bounding box center [565, 239] width 893 height 439
drag, startPoint x: 395, startPoint y: 276, endPoint x: 411, endPoint y: 276, distance: 15.9
click at [395, 276] on div "Dashboard Bundles Bundles add Id Name Type Subscribers Active Paused Deleted Is…" at bounding box center [565, 239] width 893 height 439
click at [420, 276] on div "Dashboard Bundles Bundles add Id Name Type Subscribers Active Paused Deleted Is…" at bounding box center [565, 239] width 893 height 439
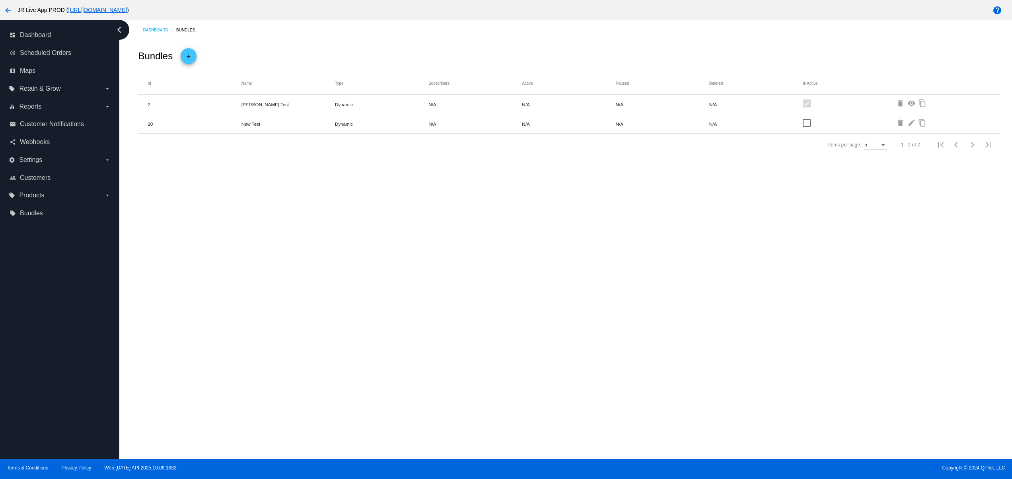
click at [458, 276] on div "Dashboard Bundles Bundles add Id Name Type Subscribers Active Paused Deleted Is…" at bounding box center [565, 239] width 893 height 439
click at [471, 277] on div "Dashboard Bundles Bundles add Id Name Type Subscribers Active Paused Deleted Is…" at bounding box center [565, 239] width 893 height 439
click at [497, 277] on div "Dashboard Bundles Bundles add Id Name Type Subscribers Active Paused Deleted Is…" at bounding box center [565, 239] width 893 height 439
click at [514, 277] on div "Dashboard Bundles Bundles add Id Name Type Subscribers Active Paused Deleted Is…" at bounding box center [565, 239] width 893 height 439
click at [310, 277] on div "Dashboard Bundles Bundles add Id Name Type Subscribers Active Paused Deleted Is…" at bounding box center [565, 239] width 893 height 439
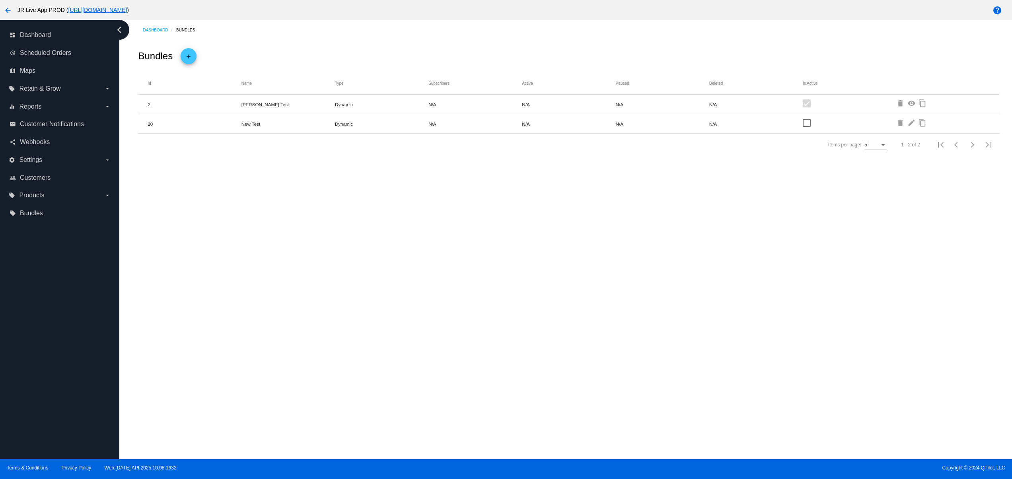
click at [373, 271] on div "Dashboard Bundles Bundles add Id Name Type Subscribers Active Paused Deleted Is…" at bounding box center [565, 239] width 893 height 439
drag, startPoint x: 404, startPoint y: 271, endPoint x: 423, endPoint y: 273, distance: 19.2
click at [409, 273] on div "Dashboard Bundles Bundles add Id Name Type Subscribers Active Paused Deleted Is…" at bounding box center [565, 239] width 893 height 439
drag, startPoint x: 425, startPoint y: 273, endPoint x: 439, endPoint y: 273, distance: 14.3
click at [427, 273] on div "Dashboard Bundles Bundles add Id Name Type Subscribers Active Paused Deleted Is…" at bounding box center [565, 239] width 893 height 439
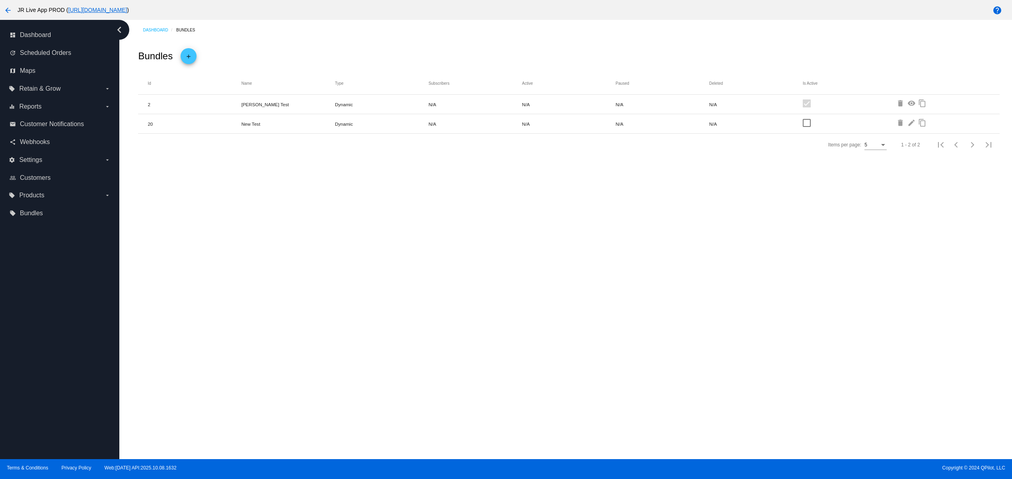
click at [442, 273] on div "Dashboard Bundles Bundles add Id Name Type Subscribers Active Paused Deleted Is…" at bounding box center [565, 239] width 893 height 439
click at [460, 274] on div "Dashboard Bundles Bundles add Id Name Type Subscribers Active Paused Deleted Is…" at bounding box center [565, 239] width 893 height 439
drag, startPoint x: 469, startPoint y: 274, endPoint x: 481, endPoint y: 275, distance: 11.1
click at [471, 274] on div "Dashboard Bundles Bundles add Id Name Type Subscribers Active Paused Deleted Is…" at bounding box center [565, 239] width 893 height 439
click at [489, 275] on div "Dashboard Bundles Bundles add Id Name Type Subscribers Active Paused Deleted Is…" at bounding box center [565, 239] width 893 height 439
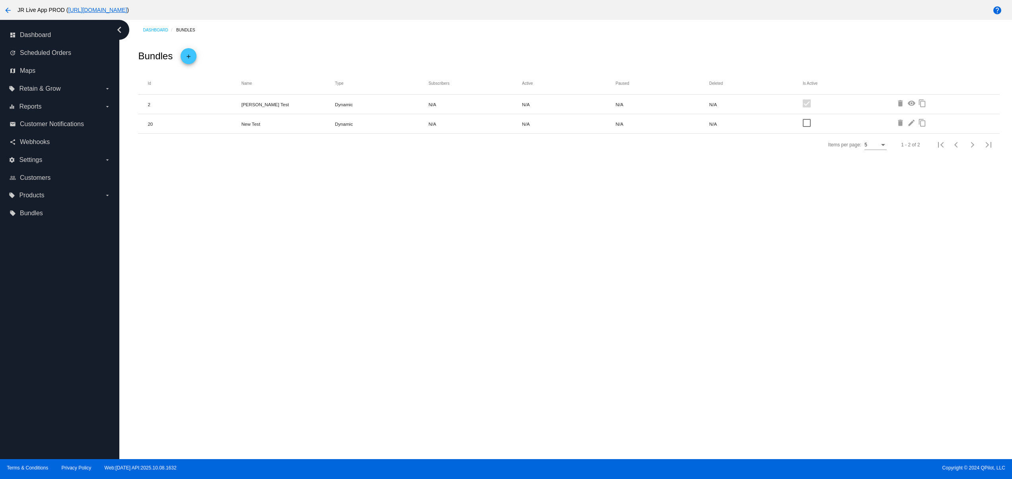
click at [347, 298] on div "Dashboard Bundles Bundles add Id Name Type Subscribers Active Paused Deleted Is…" at bounding box center [565, 239] width 893 height 439
click at [466, 294] on div "Dashboard Bundles Bundles add Id Name Type Subscribers Active Paused Deleted Is…" at bounding box center [565, 239] width 893 height 439
click at [490, 292] on div "Dashboard Bundles Bundles add Id Name Type Subscribers Active Paused Deleted Is…" at bounding box center [565, 239] width 893 height 439
click at [532, 292] on div "Dashboard Bundles Bundles add Id Name Type Subscribers Active Paused Deleted Is…" at bounding box center [565, 239] width 893 height 439
drag, startPoint x: 565, startPoint y: 293, endPoint x: 586, endPoint y: 295, distance: 20.7
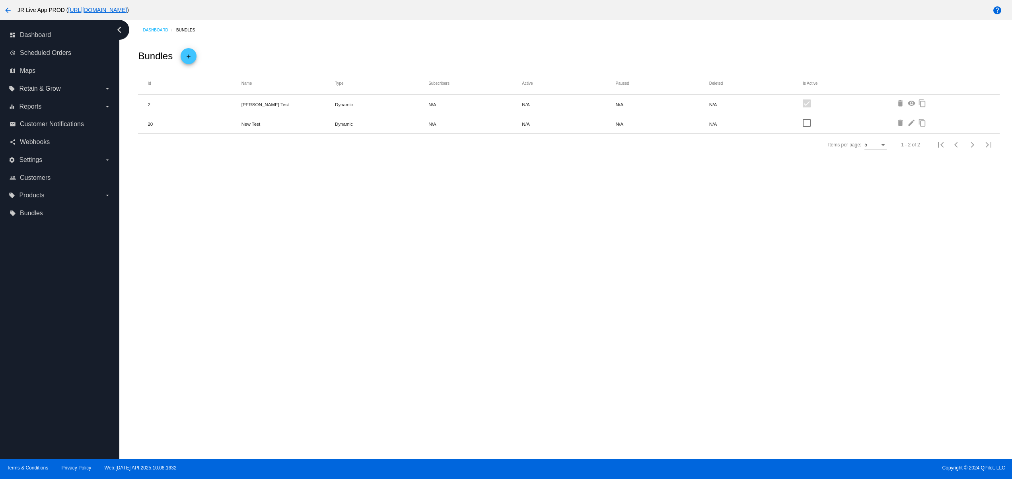
click at [568, 293] on div "Dashboard Bundles Bundles add Id Name Type Subscribers Active Paused Deleted Is…" at bounding box center [565, 239] width 893 height 439
click at [586, 295] on div "Dashboard Bundles Bundles add Id Name Type Subscribers Active Paused Deleted Is…" at bounding box center [565, 239] width 893 height 439
click at [599, 295] on div "Dashboard Bundles Bundles add Id Name Type Subscribers Active Paused Deleted Is…" at bounding box center [565, 239] width 893 height 439
click at [619, 295] on div "Dashboard Bundles Bundles add Id Name Type Subscribers Active Paused Deleted Is…" at bounding box center [565, 239] width 893 height 439
click at [647, 293] on div "Dashboard Bundles Bundles add Id Name Type Subscribers Active Paused Deleted Is…" at bounding box center [565, 239] width 893 height 439
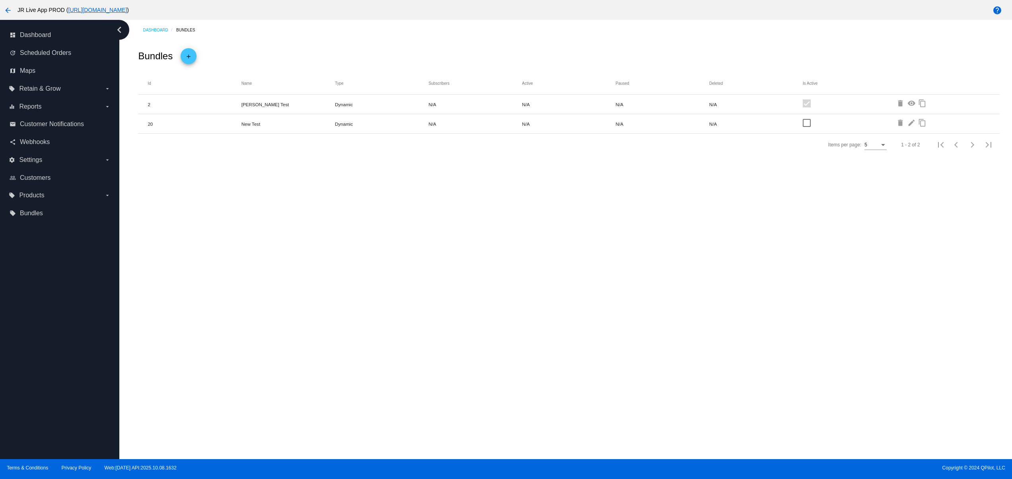
click at [675, 293] on div "Dashboard Bundles Bundles add Id Name Type Subscribers Active Paused Deleted Is…" at bounding box center [565, 239] width 893 height 439
click at [370, 295] on div "Dashboard Bundles Bundles add Id Name Type Subscribers Active Paused Deleted Is…" at bounding box center [565, 239] width 893 height 439
click at [442, 291] on div "Dashboard Bundles Bundles add Id Name Type Subscribers Active Paused Deleted Is…" at bounding box center [565, 239] width 893 height 439
click at [484, 290] on div "Dashboard Bundles Bundles add Id Name Type Subscribers Active Paused Deleted Is…" at bounding box center [565, 239] width 893 height 439
click at [520, 290] on div "Dashboard Bundles Bundles add Id Name Type Subscribers Active Paused Deleted Is…" at bounding box center [565, 239] width 893 height 439
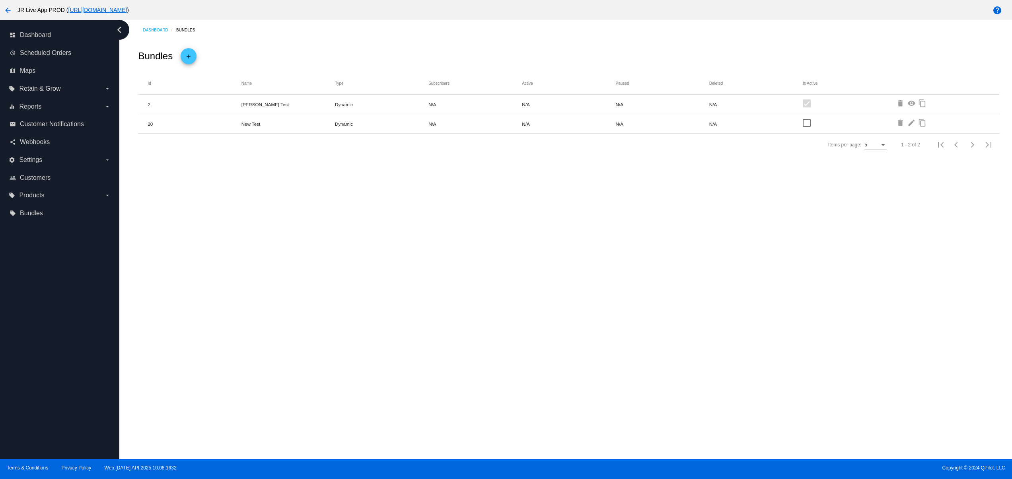
click at [530, 292] on div "Dashboard Bundles Bundles add Id Name Type Subscribers Active Paused Deleted Is…" at bounding box center [565, 239] width 893 height 439
click at [541, 292] on div "Dashboard Bundles Bundles add Id Name Type Subscribers Active Paused Deleted Is…" at bounding box center [565, 239] width 893 height 439
click at [604, 292] on div "Dashboard Bundles Bundles add Id Name Type Subscribers Active Paused Deleted Is…" at bounding box center [565, 239] width 893 height 439
click at [387, 309] on div "Dashboard Bundles Bundles add Id Name Type Subscribers Active Paused Deleted Is…" at bounding box center [565, 239] width 893 height 439
click at [458, 309] on div "Dashboard Bundles Bundles add Id Name Type Subscribers Active Paused Deleted Is…" at bounding box center [565, 239] width 893 height 439
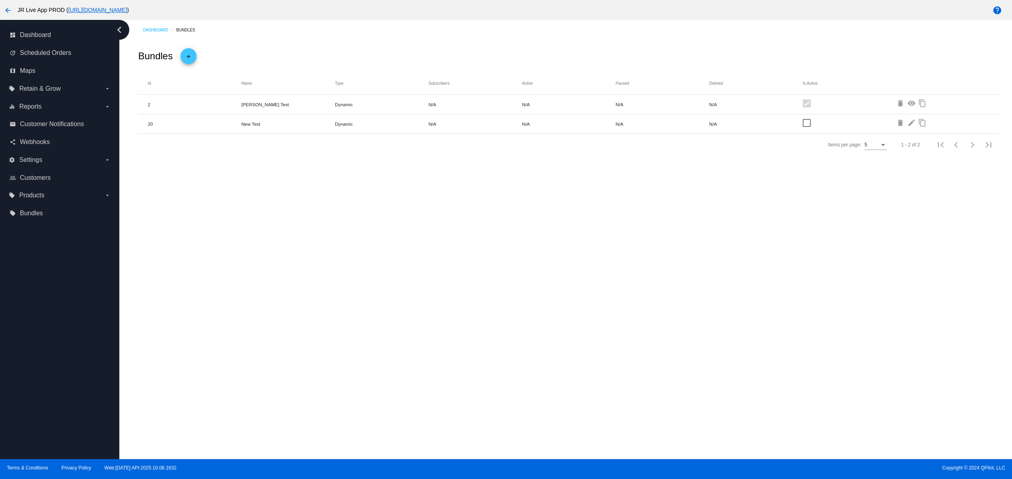
drag, startPoint x: 486, startPoint y: 309, endPoint x: 522, endPoint y: 306, distance: 36.4
click at [487, 309] on div "Dashboard Bundles Bundles add Id Name Type Subscribers Active Paused Deleted Is…" at bounding box center [565, 239] width 893 height 439
click at [529, 306] on div "Dashboard Bundles Bundles add Id Name Type Subscribers Active Paused Deleted Is…" at bounding box center [565, 239] width 893 height 439
click at [551, 304] on div "Dashboard Bundles Bundles add Id Name Type Subscribers Active Paused Deleted Is…" at bounding box center [565, 239] width 893 height 439
click at [560, 303] on div "Dashboard Bundles Bundles add Id Name Type Subscribers Active Paused Deleted Is…" at bounding box center [565, 239] width 893 height 439
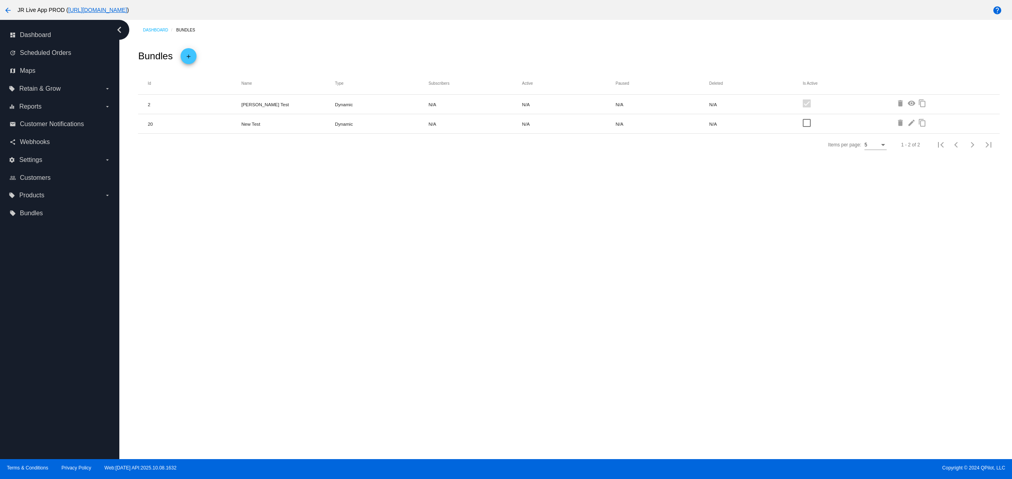
click at [570, 302] on div "Dashboard Bundles Bundles add Id Name Type Subscribers Active Paused Deleted Is…" at bounding box center [565, 239] width 893 height 439
click at [594, 302] on div "Dashboard Bundles Bundles add Id Name Type Subscribers Active Paused Deleted Is…" at bounding box center [565, 239] width 893 height 439
click at [359, 312] on div "Dashboard Bundles Bundles add Id Name Type Subscribers Active Paused Deleted Is…" at bounding box center [565, 239] width 893 height 439
click at [422, 314] on div "Dashboard Bundles Bundles add Id Name Type Subscribers Active Paused Deleted Is…" at bounding box center [565, 239] width 893 height 439
drag, startPoint x: 454, startPoint y: 314, endPoint x: 482, endPoint y: 315, distance: 28.7
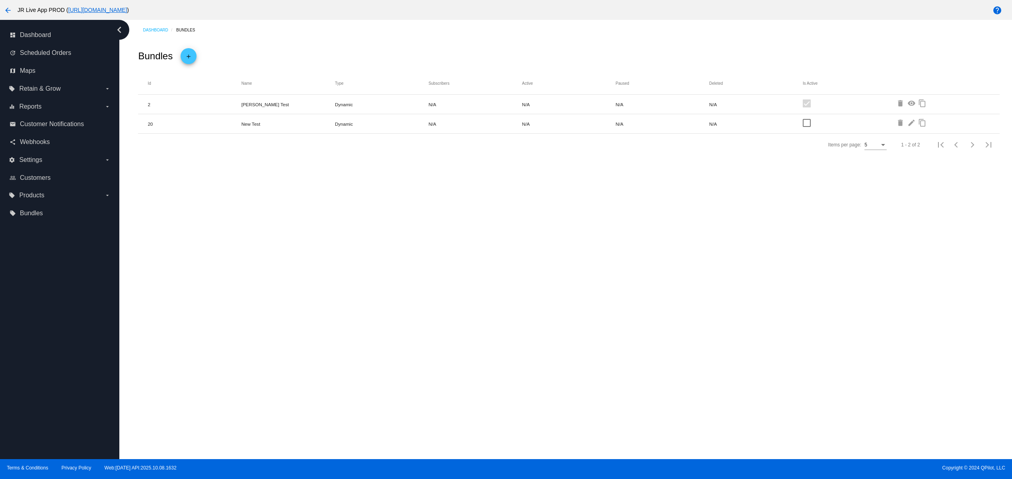
click at [455, 315] on div "Dashboard Bundles Bundles add Id Name Type Subscribers Active Paused Deleted Is…" at bounding box center [565, 239] width 893 height 439
click at [486, 316] on div "Dashboard Bundles Bundles add Id Name Type Subscribers Active Paused Deleted Is…" at bounding box center [565, 239] width 893 height 439
click at [495, 316] on div "Dashboard Bundles Bundles add Id Name Type Subscribers Active Paused Deleted Is…" at bounding box center [565, 239] width 893 height 439
click at [511, 317] on div "Dashboard Bundles Bundles add Id Name Type Subscribers Active Paused Deleted Is…" at bounding box center [565, 239] width 893 height 439
click at [534, 317] on div "Dashboard Bundles Bundles add Id Name Type Subscribers Active Paused Deleted Is…" at bounding box center [565, 239] width 893 height 439
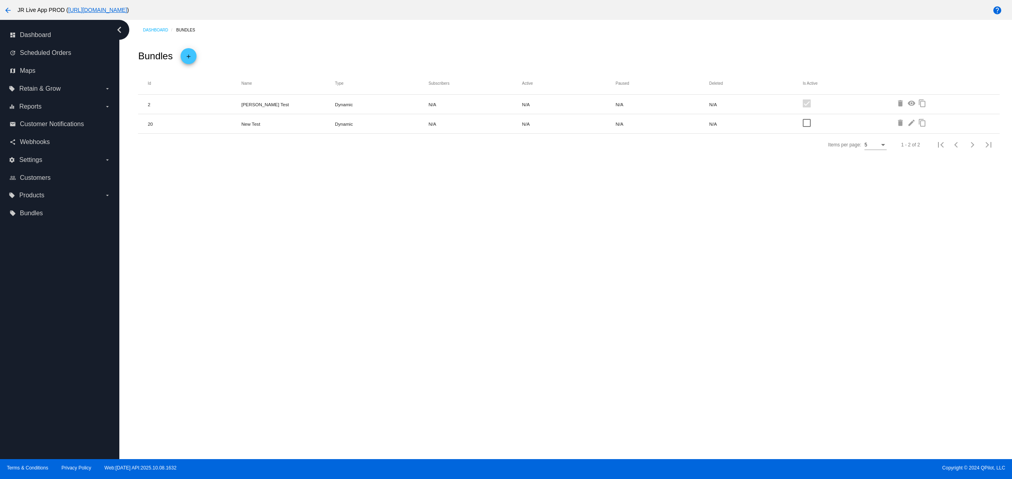
click at [559, 319] on div "Dashboard Bundles Bundles add Id Name Type Subscribers Active Paused Deleted Is…" at bounding box center [565, 239] width 893 height 439
click at [575, 319] on div "Dashboard Bundles Bundles add Id Name Type Subscribers Active Paused Deleted Is…" at bounding box center [565, 239] width 893 height 439
click at [367, 344] on div "Dashboard Bundles Bundles add Id Name Type Subscribers Active Paused Deleted Is…" at bounding box center [565, 239] width 893 height 439
drag, startPoint x: 428, startPoint y: 341, endPoint x: 477, endPoint y: 341, distance: 49.3
click at [430, 341] on div "Dashboard Bundles Bundles add Id Name Type Subscribers Active Paused Deleted Is…" at bounding box center [565, 239] width 893 height 439
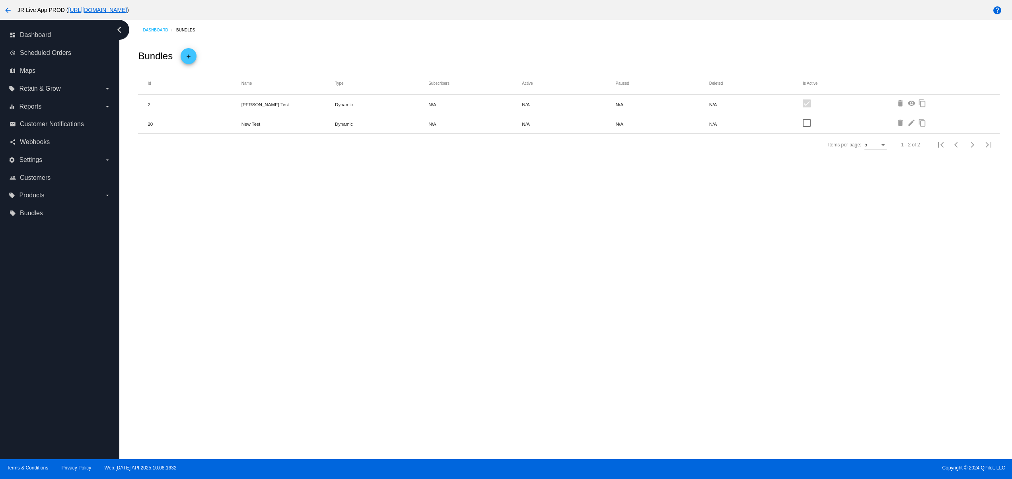
click at [479, 341] on div "Dashboard Bundles Bundles add Id Name Type Subscribers Active Paused Deleted Is…" at bounding box center [565, 239] width 893 height 439
click at [511, 341] on div "Dashboard Bundles Bundles add Id Name Type Subscribers Active Paused Deleted Is…" at bounding box center [565, 239] width 893 height 439
click at [528, 341] on div "Dashboard Bundles Bundles add Id Name Type Subscribers Active Paused Deleted Is…" at bounding box center [565, 239] width 893 height 439
drag, startPoint x: 547, startPoint y: 341, endPoint x: 567, endPoint y: 341, distance: 19.1
click at [548, 341] on div "Dashboard Bundles Bundles add Id Name Type Subscribers Active Paused Deleted Is…" at bounding box center [565, 239] width 893 height 439
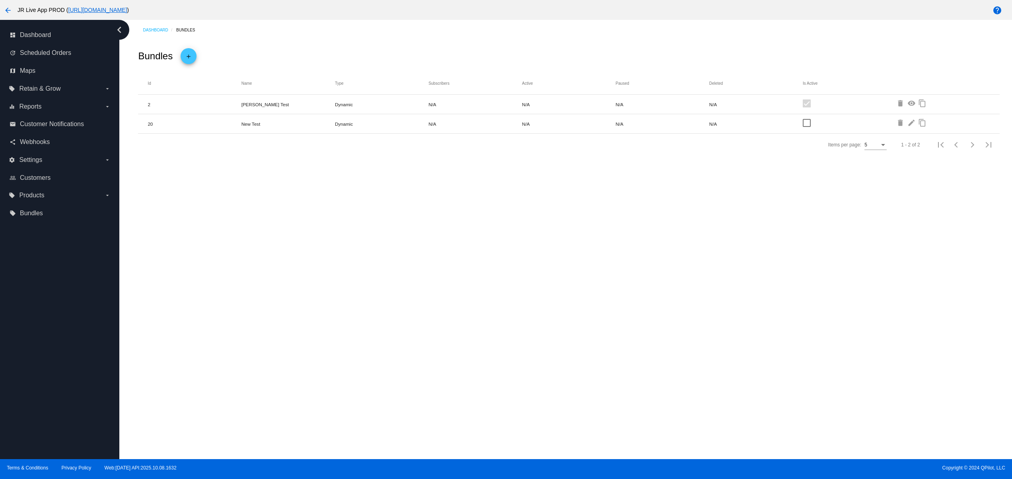
click at [572, 341] on div "Dashboard Bundles Bundles add Id Name Type Subscribers Active Paused Deleted Is…" at bounding box center [565, 239] width 893 height 439
click at [387, 351] on div "Dashboard Bundles Bundles add Id Name Type Subscribers Active Paused Deleted Is…" at bounding box center [565, 239] width 893 height 439
click at [468, 351] on div "Dashboard Bundles Bundles add Id Name Type Subscribers Active Paused Deleted Is…" at bounding box center [565, 239] width 893 height 439
click at [508, 349] on div "Dashboard Bundles Bundles add Id Name Type Subscribers Active Paused Deleted Is…" at bounding box center [565, 239] width 893 height 439
click at [549, 345] on div "Dashboard Bundles Bundles add Id Name Type Subscribers Active Paused Deleted Is…" at bounding box center [565, 239] width 893 height 439
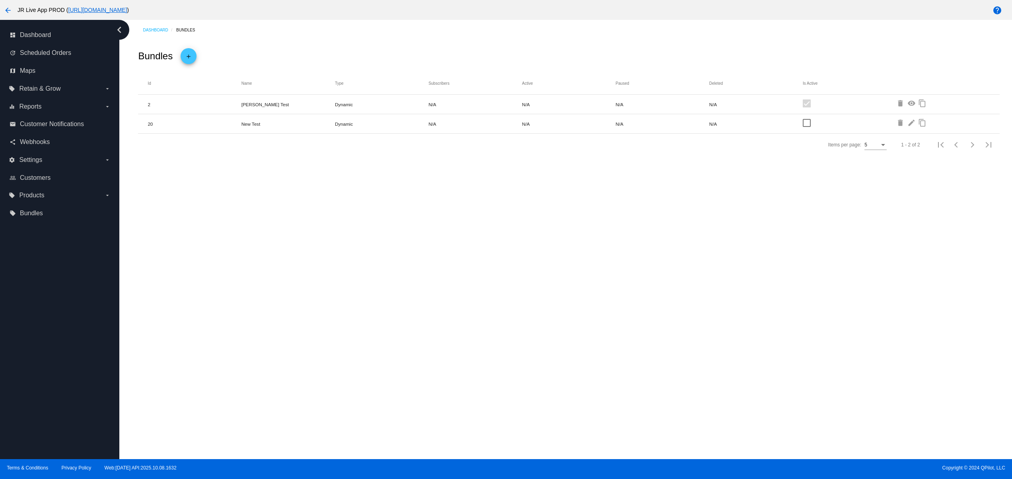
click at [567, 339] on div "Dashboard Bundles Bundles add Id Name Type Subscribers Active Paused Deleted Is…" at bounding box center [565, 239] width 893 height 439
click at [364, 328] on div "Dashboard Bundles Bundles add Id Name Type Subscribers Active Paused Deleted Is…" at bounding box center [565, 239] width 893 height 439
click at [449, 320] on div "Dashboard Bundles Bundles add Id Name Type Subscribers Active Paused Deleted Is…" at bounding box center [565, 239] width 893 height 439
click at [493, 318] on div "Dashboard Bundles Bundles add Id Name Type Subscribers Active Paused Deleted Is…" at bounding box center [565, 239] width 893 height 439
click at [517, 318] on div "Dashboard Bundles Bundles add Id Name Type Subscribers Active Paused Deleted Is…" at bounding box center [565, 239] width 893 height 439
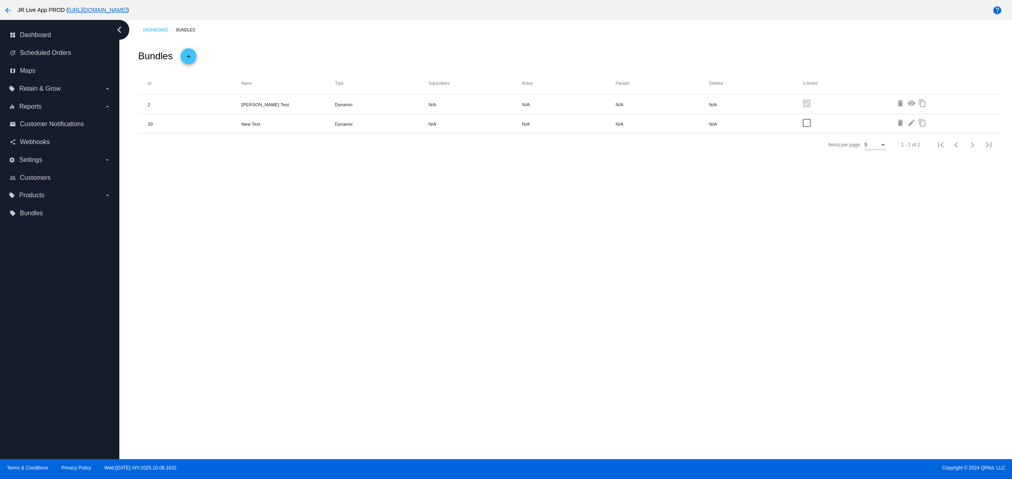
click at [537, 318] on div "Dashboard Bundles Bundles add Id Name Type Subscribers Active Paused Deleted Is…" at bounding box center [565, 239] width 893 height 439
click at [559, 319] on div "Dashboard Bundles Bundles add Id Name Type Subscribers Active Paused Deleted Is…" at bounding box center [565, 239] width 893 height 439
click at [388, 320] on div "Dashboard Bundles Bundles add Id Name Type Subscribers Active Paused Deleted Is…" at bounding box center [565, 239] width 893 height 439
click at [465, 316] on div "Dashboard Bundles Bundles add Id Name Type Subscribers Active Paused Deleted Is…" at bounding box center [565, 239] width 893 height 439
click at [497, 317] on div "Dashboard Bundles Bundles add Id Name Type Subscribers Active Paused Deleted Is…" at bounding box center [565, 239] width 893 height 439
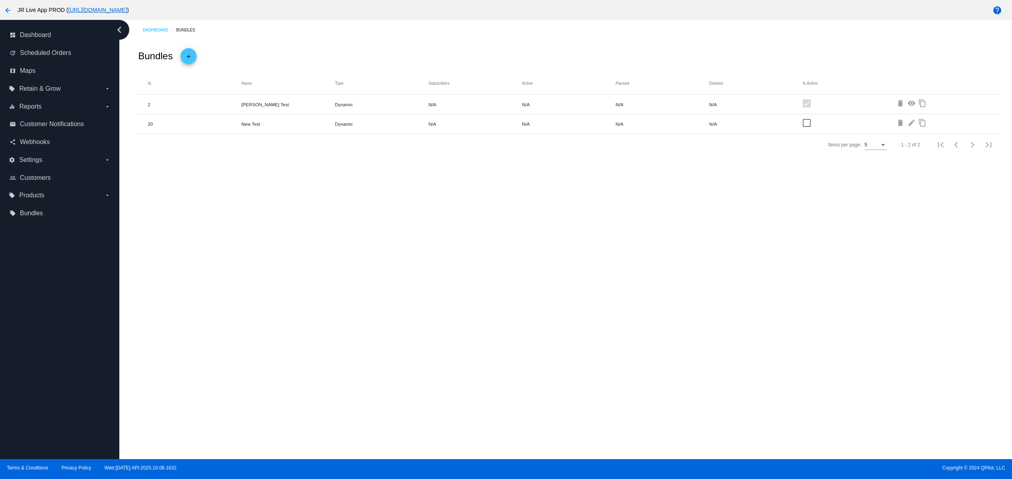
click at [535, 317] on div "Dashboard Bundles Bundles add Id Name Type Subscribers Active Paused Deleted Is…" at bounding box center [565, 239] width 893 height 439
click at [541, 317] on div "Dashboard Bundles Bundles add Id Name Type Subscribers Active Paused Deleted Is…" at bounding box center [565, 239] width 893 height 439
click at [568, 317] on div "Dashboard Bundles Bundles add Id Name Type Subscribers Active Paused Deleted Is…" at bounding box center [565, 239] width 893 height 439
click at [329, 319] on div "Dashboard Bundles Bundles add Id Name Type Subscribers Active Paused Deleted Is…" at bounding box center [565, 239] width 893 height 439
click at [379, 315] on div "Dashboard Bundles Bundles add Id Name Type Subscribers Active Paused Deleted Is…" at bounding box center [565, 239] width 893 height 439
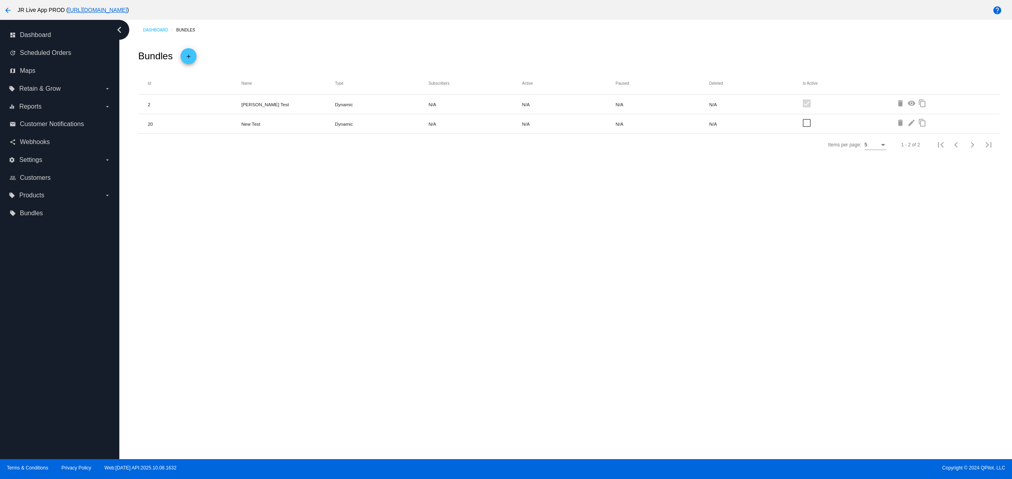
click at [444, 315] on div "Dashboard Bundles Bundles add Id Name Type Subscribers Active Paused Deleted Is…" at bounding box center [565, 239] width 893 height 439
click at [477, 317] on div "Dashboard Bundles Bundles add Id Name Type Subscribers Active Paused Deleted Is…" at bounding box center [565, 239] width 893 height 439
click at [489, 319] on div "Dashboard Bundles Bundles add Id Name Type Subscribers Active Paused Deleted Is…" at bounding box center [565, 239] width 893 height 439
click at [518, 320] on div "Dashboard Bundles Bundles add Id Name Type Subscribers Active Paused Deleted Is…" at bounding box center [565, 239] width 893 height 439
click at [340, 328] on div "Dashboard Bundles Bundles add Id Name Type Subscribers Active Paused Deleted Is…" at bounding box center [565, 239] width 893 height 439
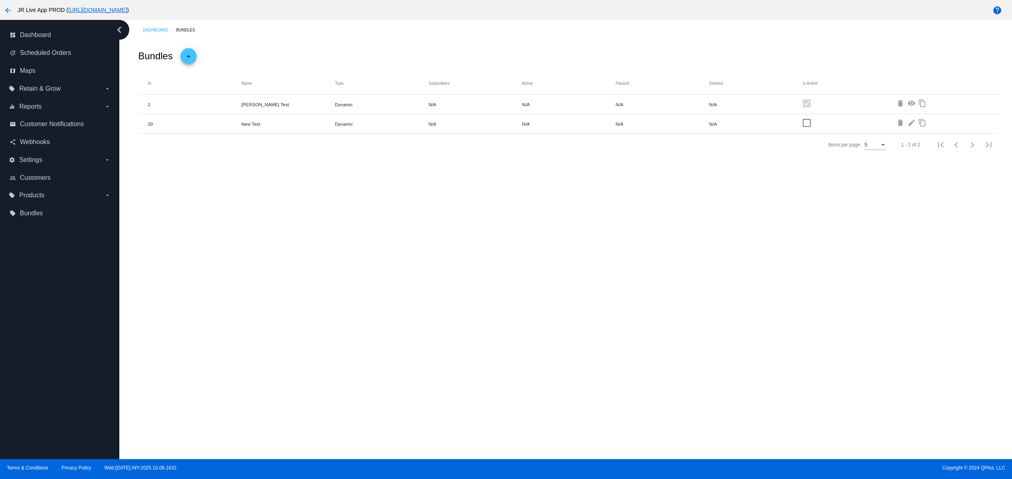
drag, startPoint x: 417, startPoint y: 323, endPoint x: 455, endPoint y: 323, distance: 37.8
click at [419, 323] on div "Dashboard Bundles Bundles add Id Name Type Subscribers Active Paused Deleted Is…" at bounding box center [565, 239] width 893 height 439
click at [524, 325] on div "Dashboard Bundles Bundles add Id Name Type Subscribers Active Paused Deleted Is…" at bounding box center [565, 239] width 893 height 439
click at [548, 322] on div "Dashboard Bundles Bundles add Id Name Type Subscribers Active Paused Deleted Is…" at bounding box center [565, 239] width 893 height 439
click at [604, 324] on div "Dashboard Bundles Bundles add Id Name Type Subscribers Active Paused Deleted Is…" at bounding box center [565, 239] width 893 height 439
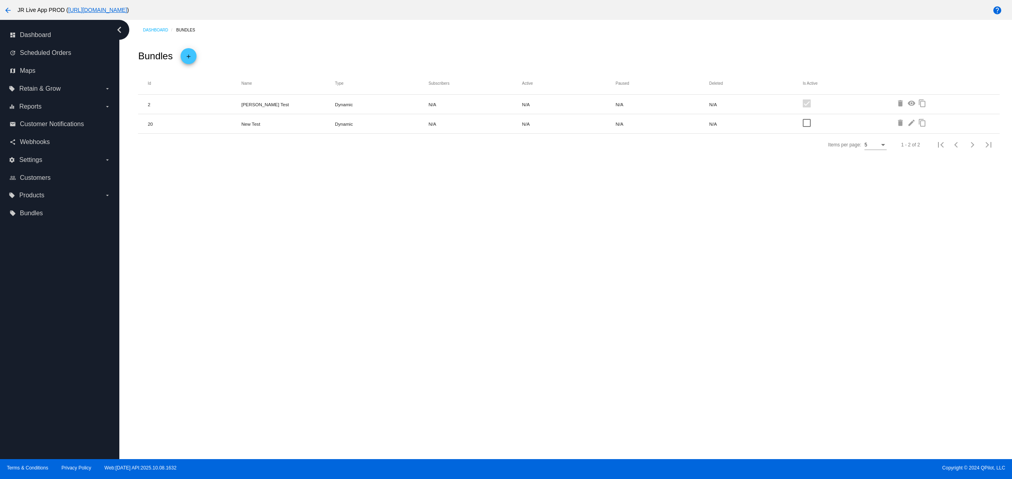
drag, startPoint x: 658, startPoint y: 330, endPoint x: 608, endPoint y: 337, distance: 50.1
click at [659, 331] on div "Dashboard Bundles Bundles add Id Name Type Subscribers Active Paused Deleted Is…" at bounding box center [565, 239] width 893 height 439
click at [446, 337] on div "Dashboard Bundles Bundles add Id Name Type Subscribers Active Paused Deleted Is…" at bounding box center [565, 239] width 893 height 439
drag, startPoint x: 504, startPoint y: 327, endPoint x: 560, endPoint y: 327, distance: 55.7
click at [508, 327] on div "Dashboard Bundles Bundles add Id Name Type Subscribers Active Paused Deleted Is…" at bounding box center [565, 239] width 893 height 439
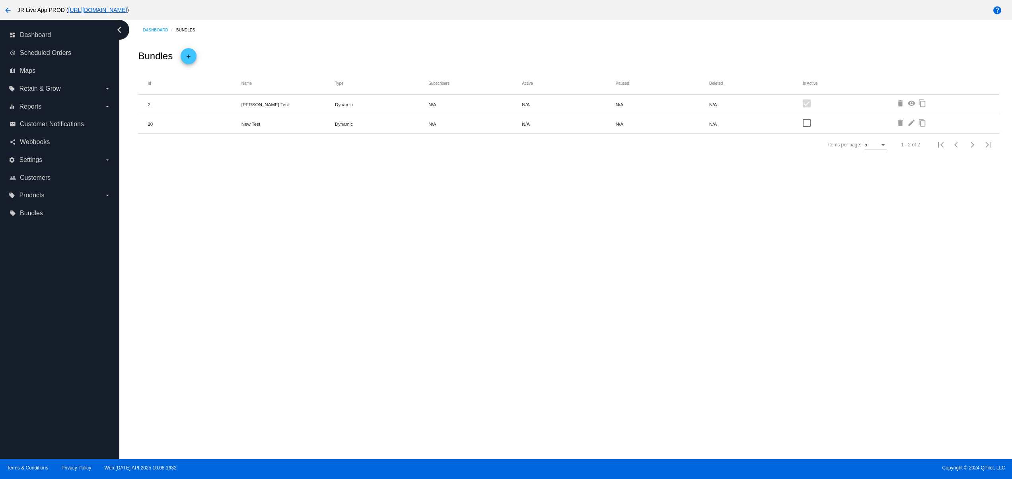
click at [563, 327] on div "Dashboard Bundles Bundles add Id Name Type Subscribers Active Paused Deleted Is…" at bounding box center [565, 239] width 893 height 439
click at [591, 241] on div "Dashboard Bundles Bundles add Id Name Type Subscribers Active Paused Deleted Is…" at bounding box center [565, 239] width 893 height 439
click at [401, 257] on div "Dashboard Bundles Bundles add Id Name Type Subscribers Active Paused Deleted Is…" at bounding box center [565, 239] width 893 height 439
click at [535, 277] on div "Dashboard Bundles Bundles add Id Name Type Subscribers Active Paused Deleted Is…" at bounding box center [565, 239] width 893 height 439
click at [581, 279] on div "Dashboard Bundles Bundles add Id Name Type Subscribers Active Paused Deleted Is…" at bounding box center [565, 239] width 893 height 439
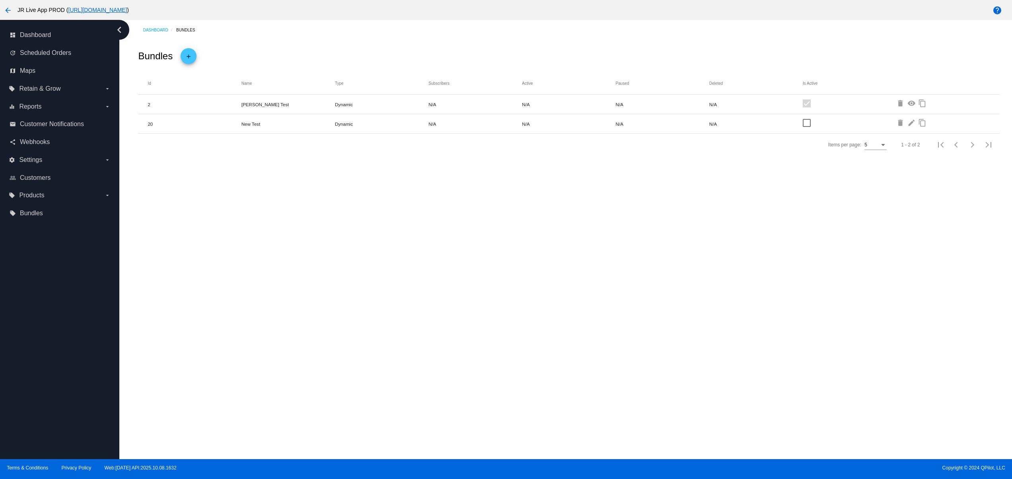
click at [353, 294] on div "Dashboard Bundles Bundles add Id Name Type Subscribers Active Paused Deleted Is…" at bounding box center [565, 239] width 893 height 439
click at [424, 285] on div "Dashboard Bundles Bundles add Id Name Type Subscribers Active Paused Deleted Is…" at bounding box center [565, 239] width 893 height 439
drag, startPoint x: 456, startPoint y: 284, endPoint x: 489, endPoint y: 280, distance: 33.6
click at [457, 284] on div "Dashboard Bundles Bundles add Id Name Type Subscribers Active Paused Deleted Is…" at bounding box center [565, 239] width 893 height 439
drag, startPoint x: 489, startPoint y: 280, endPoint x: 504, endPoint y: 280, distance: 15.5
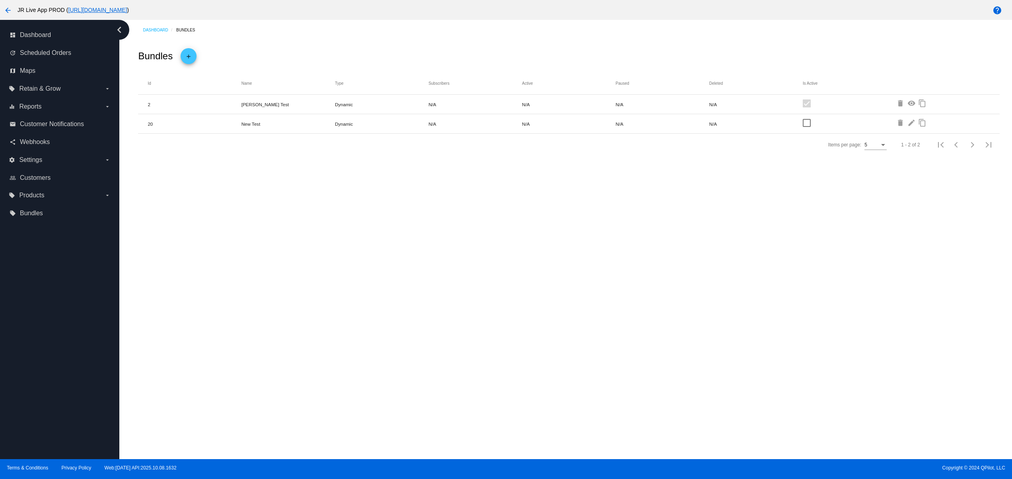
click at [492, 280] on div "Dashboard Bundles Bundles add Id Name Type Subscribers Active Paused Deleted Is…" at bounding box center [565, 239] width 893 height 439
click at [510, 280] on div "Dashboard Bundles Bundles add Id Name Type Subscribers Active Paused Deleted Is…" at bounding box center [565, 239] width 893 height 439
click at [533, 280] on div "Dashboard Bundles Bundles add Id Name Type Subscribers Active Paused Deleted Is…" at bounding box center [565, 239] width 893 height 439
click at [567, 280] on div "Dashboard Bundles Bundles add Id Name Type Subscribers Active Paused Deleted Is…" at bounding box center [565, 239] width 893 height 439
click at [376, 295] on div "Dashboard Bundles Bundles add Id Name Type Subscribers Active Paused Deleted Is…" at bounding box center [565, 239] width 893 height 439
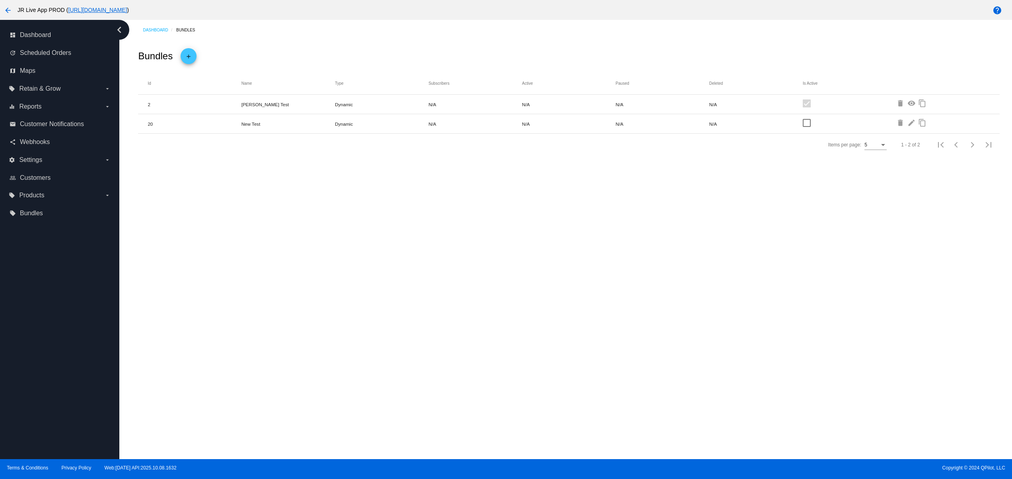
drag, startPoint x: 431, startPoint y: 286, endPoint x: 438, endPoint y: 286, distance: 6.8
click at [434, 286] on div "Dashboard Bundles Bundles add Id Name Type Subscribers Active Paused Deleted Is…" at bounding box center [565, 239] width 893 height 439
click at [458, 283] on div "Dashboard Bundles Bundles add Id Name Type Subscribers Active Paused Deleted Is…" at bounding box center [565, 239] width 893 height 439
drag, startPoint x: 482, startPoint y: 282, endPoint x: 489, endPoint y: 282, distance: 6.4
click at [484, 282] on div "Dashboard Bundles Bundles add Id Name Type Subscribers Active Paused Deleted Is…" at bounding box center [565, 239] width 893 height 439
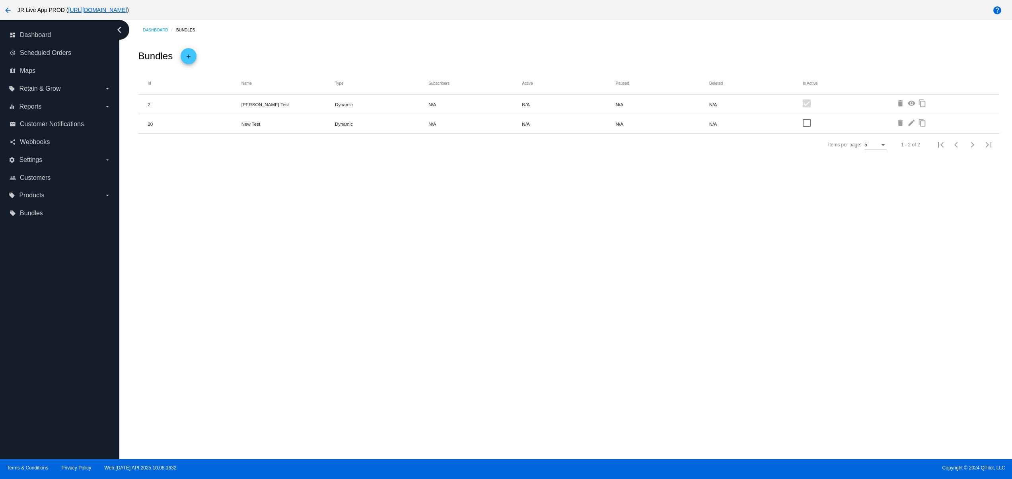
drag, startPoint x: 499, startPoint y: 280, endPoint x: 506, endPoint y: 280, distance: 7.6
click at [500, 280] on div "Dashboard Bundles Bundles add Id Name Type Subscribers Active Paused Deleted Is…" at bounding box center [565, 239] width 893 height 439
drag, startPoint x: 508, startPoint y: 280, endPoint x: 540, endPoint y: 281, distance: 31.8
click at [509, 280] on div "Dashboard Bundles Bundles add Id Name Type Subscribers Active Paused Deleted Is…" at bounding box center [565, 239] width 893 height 439
click at [541, 282] on div "Dashboard Bundles Bundles add Id Name Type Subscribers Active Paused Deleted Is…" at bounding box center [565, 239] width 893 height 439
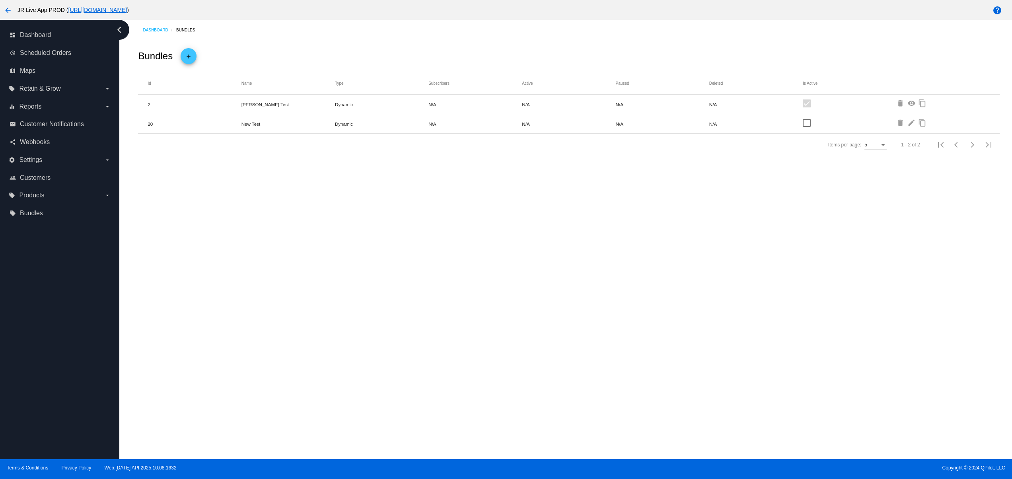
click at [427, 312] on div "Dashboard Bundles Bundles add Id Name Type Subscribers Active Paused Deleted Is…" at bounding box center [565, 239] width 893 height 439
click at [456, 310] on div "Dashboard Bundles Bundles add Id Name Type Subscribers Active Paused Deleted Is…" at bounding box center [565, 239] width 893 height 439
drag, startPoint x: 506, startPoint y: 309, endPoint x: 567, endPoint y: 311, distance: 60.5
click at [510, 309] on div "Dashboard Bundles Bundles add Id Name Type Subscribers Active Paused Deleted Is…" at bounding box center [565, 239] width 893 height 439
click at [568, 312] on div "Dashboard Bundles Bundles add Id Name Type Subscribers Active Paused Deleted Is…" at bounding box center [565, 239] width 893 height 439
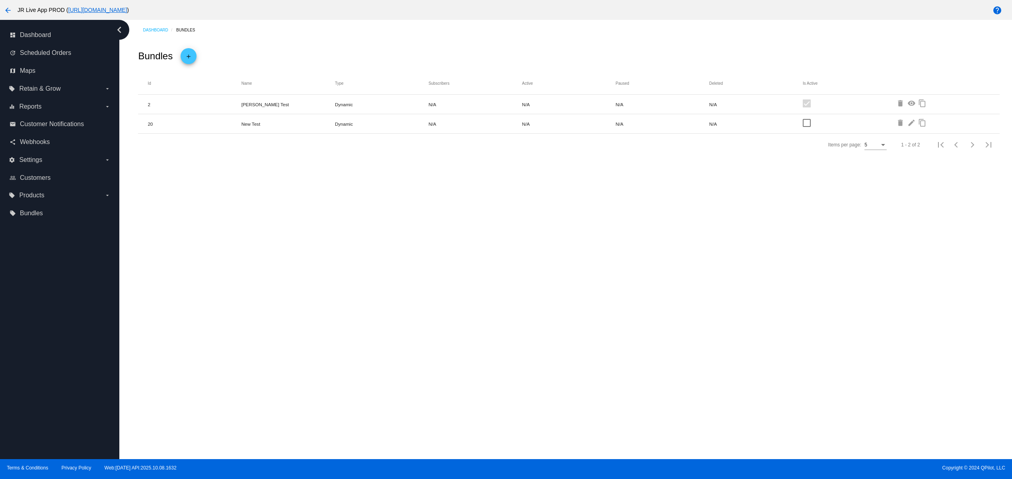
click at [581, 313] on div "Dashboard Bundles Bundles add Id Name Type Subscribers Active Paused Deleted Is…" at bounding box center [565, 239] width 893 height 439
click at [595, 313] on div "Dashboard Bundles Bundles add Id Name Type Subscribers Active Paused Deleted Is…" at bounding box center [565, 239] width 893 height 439
click at [388, 317] on div "Dashboard Bundles Bundles add Id Name Type Subscribers Active Paused Deleted Is…" at bounding box center [565, 239] width 893 height 439
click at [465, 315] on div "Dashboard Bundles Bundles add Id Name Type Subscribers Active Paused Deleted Is…" at bounding box center [565, 239] width 893 height 439
click at [490, 315] on div "Dashboard Bundles Bundles add Id Name Type Subscribers Active Paused Deleted Is…" at bounding box center [565, 239] width 893 height 439
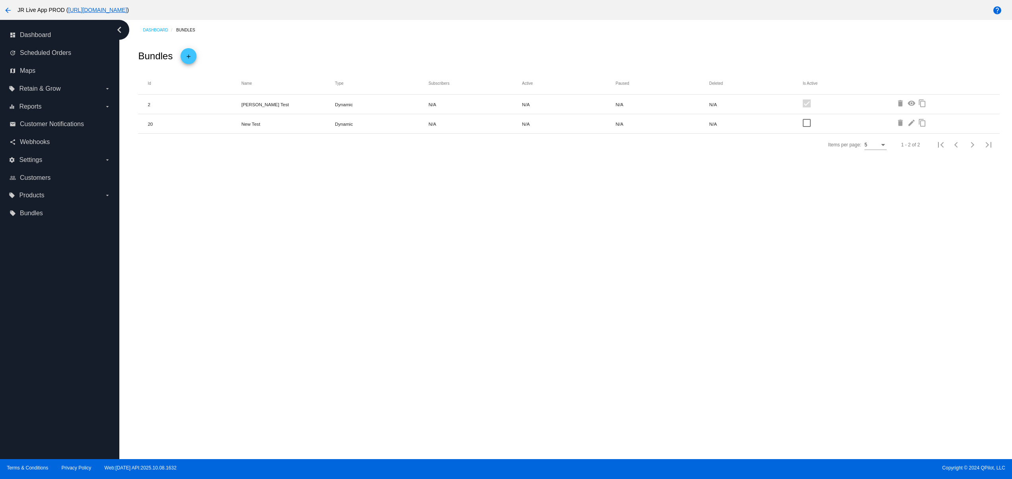
click at [500, 315] on div "Dashboard Bundles Bundles add Id Name Type Subscribers Active Paused Deleted Is…" at bounding box center [565, 239] width 893 height 439
click at [519, 315] on div "Dashboard Bundles Bundles add Id Name Type Subscribers Active Paused Deleted Is…" at bounding box center [565, 239] width 893 height 439
click at [578, 271] on div "Dashboard Bundles Bundles add Id Name Type Subscribers Active Paused Deleted Is…" at bounding box center [565, 239] width 893 height 439
click at [533, 241] on div "Dashboard Bundles Bundles add Id Name Type Subscribers Active Paused Deleted Is…" at bounding box center [565, 239] width 893 height 439
